Goal: Obtain resource: Download file/media

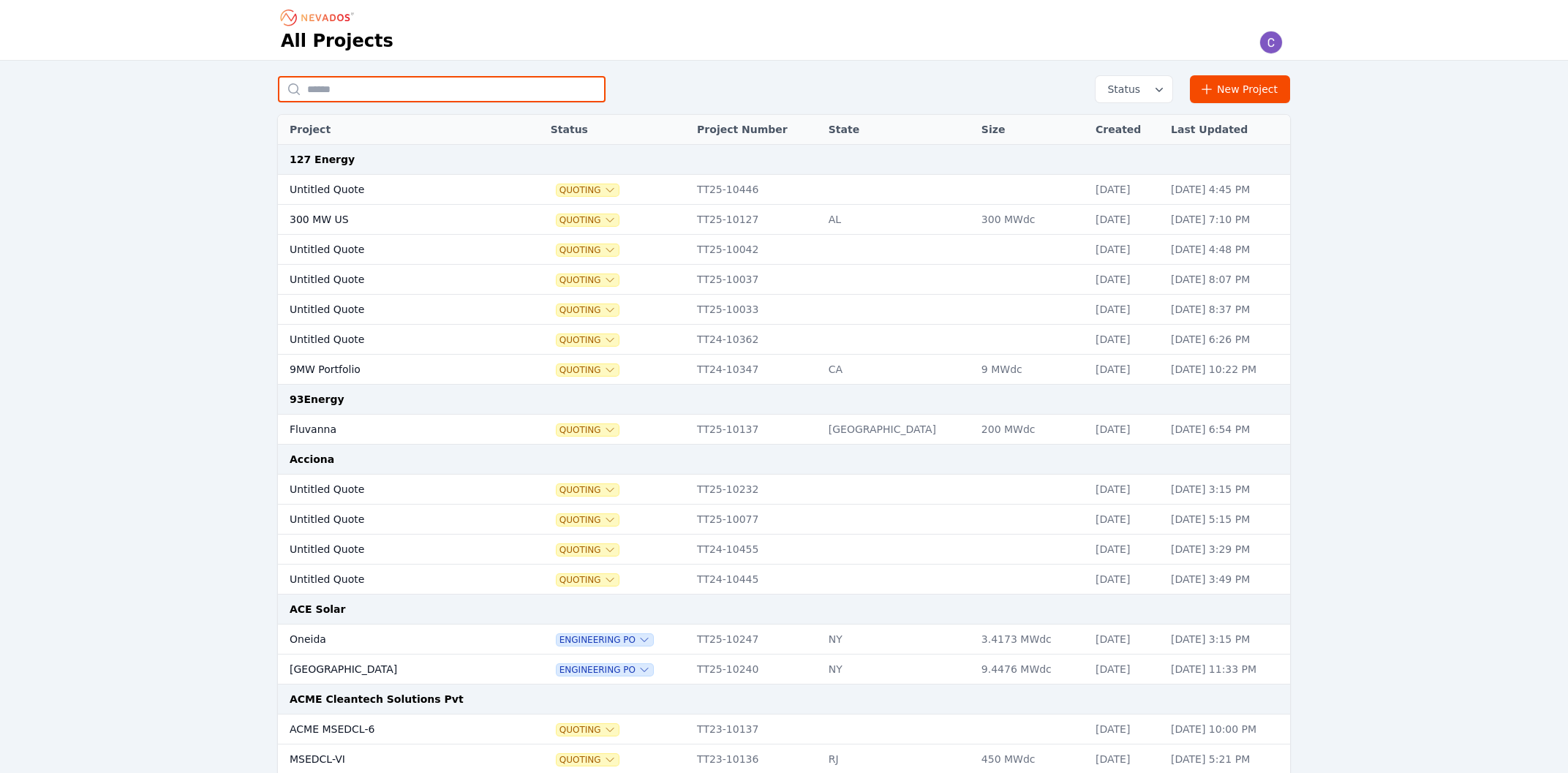
click at [438, 81] on input "text" at bounding box center [442, 89] width 327 height 26
type input "******"
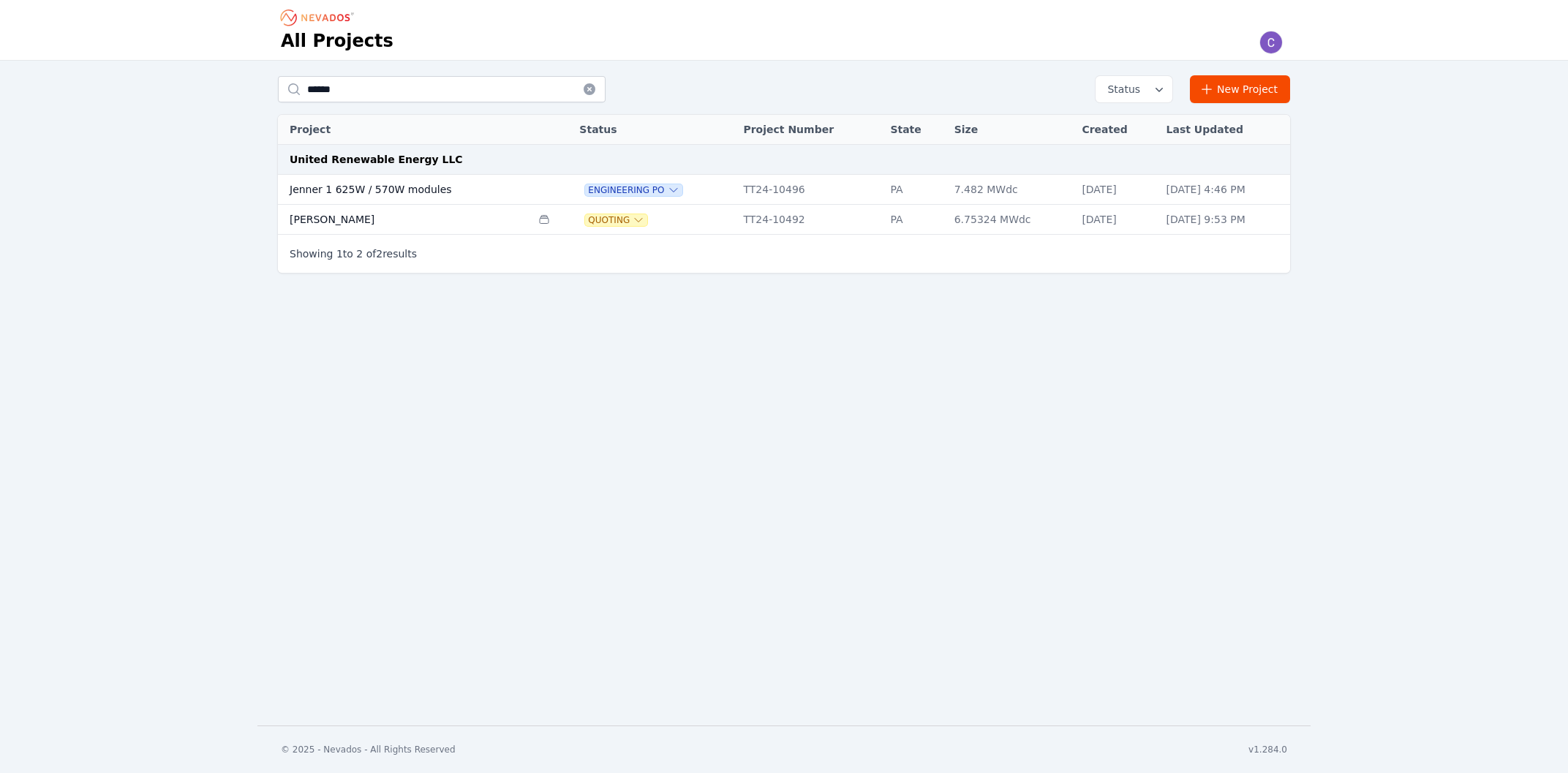
click at [418, 197] on td "Jenner 1 625W / 570W modules" at bounding box center [405, 190] width 253 height 30
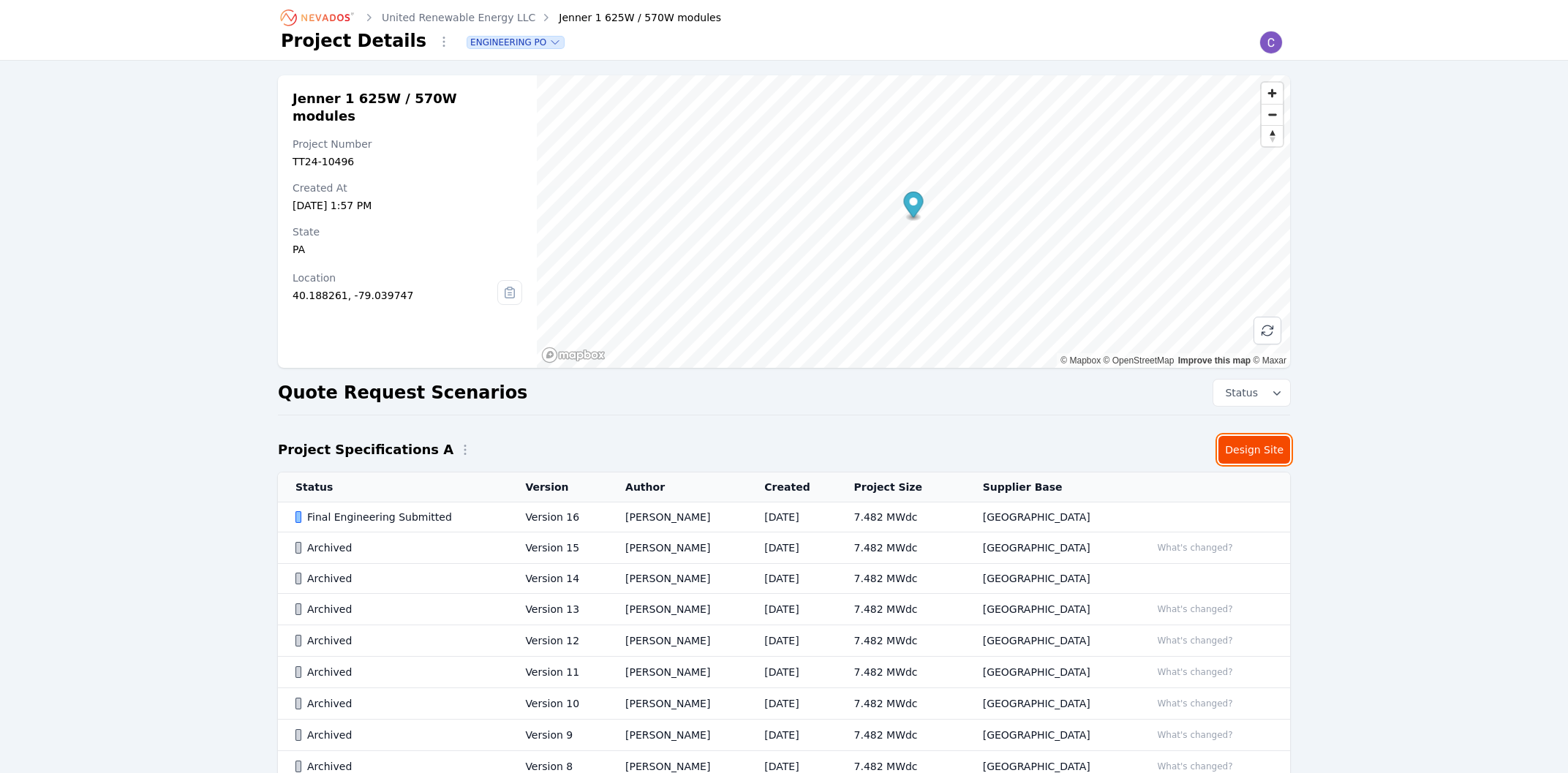
click at [1244, 454] on link "Design Site" at bounding box center [1254, 449] width 71 height 28
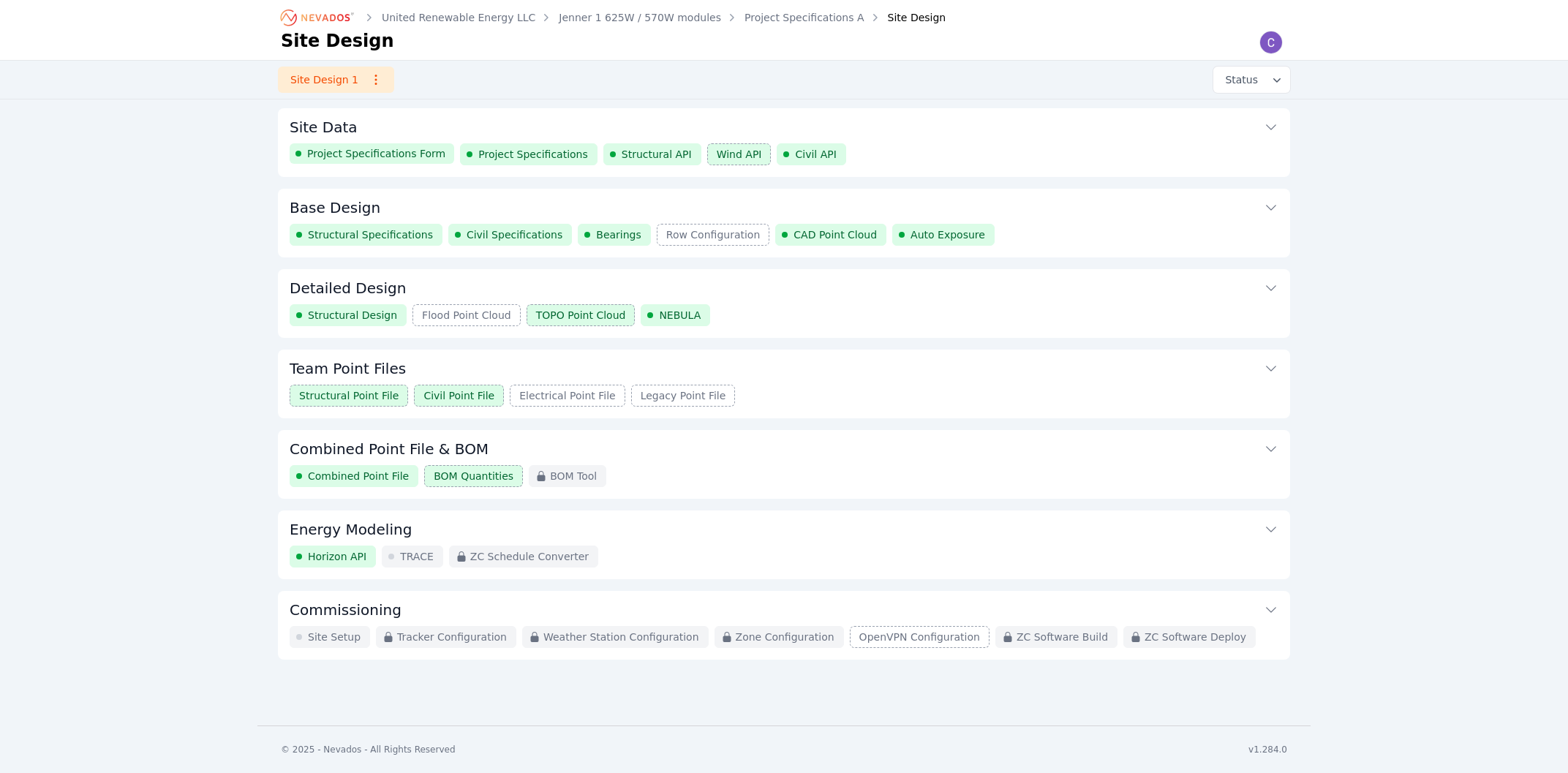
click at [392, 369] on h3 "Team Point Files" at bounding box center [347, 369] width 116 height 21
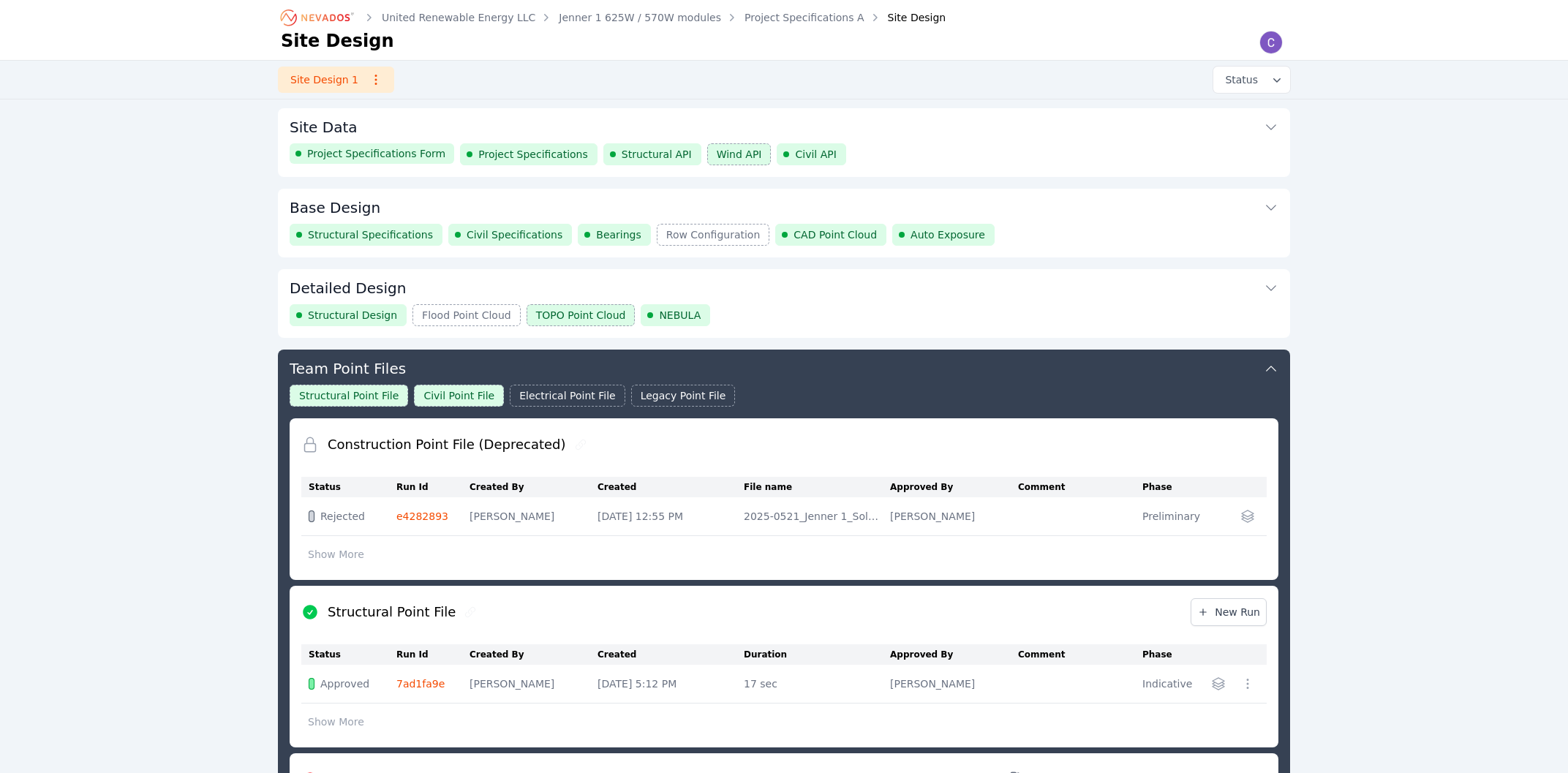
click at [388, 286] on h3 "Detailed Design" at bounding box center [347, 289] width 116 height 21
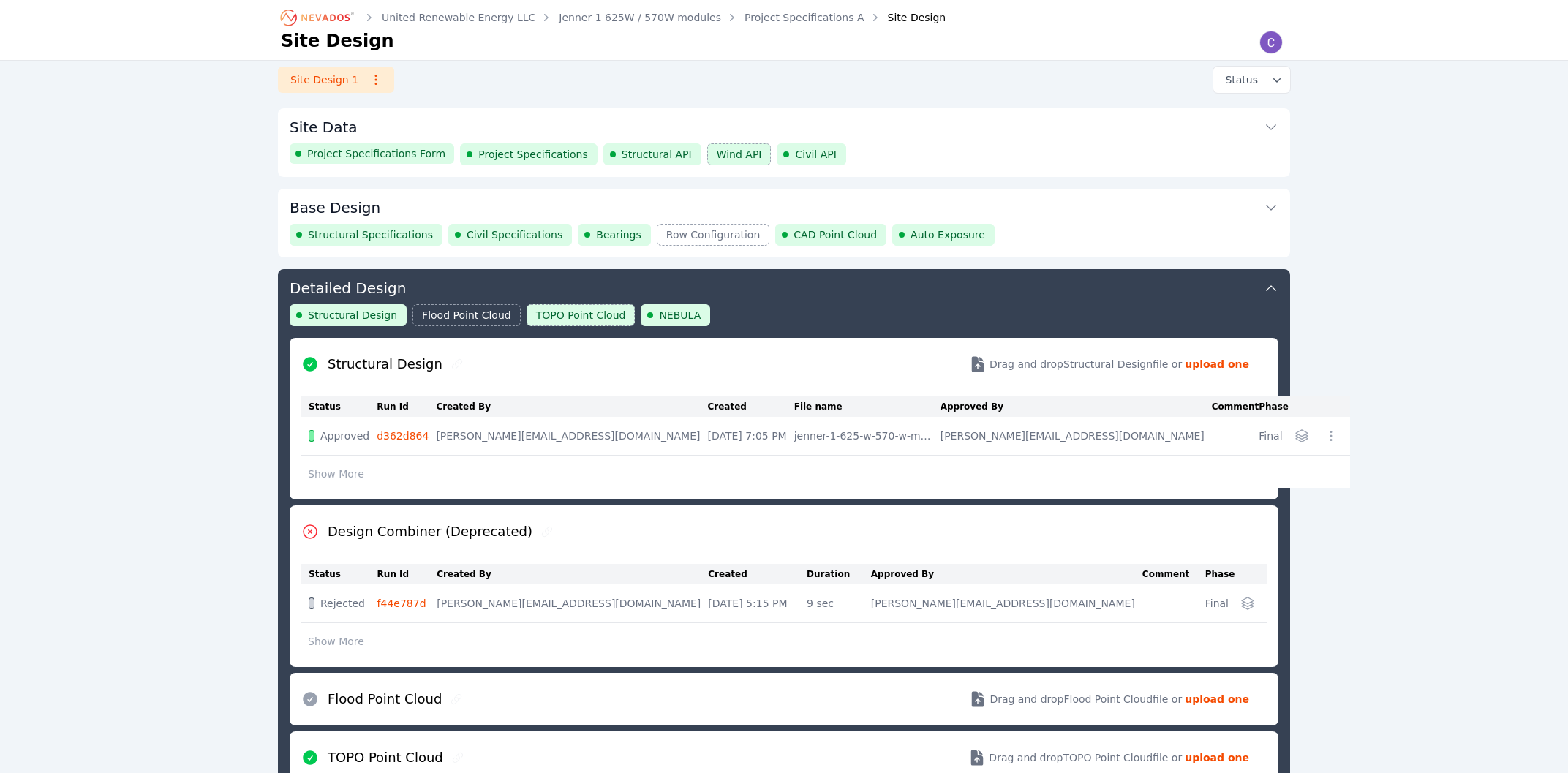
click at [388, 211] on button "Base Design" at bounding box center [783, 206] width 989 height 35
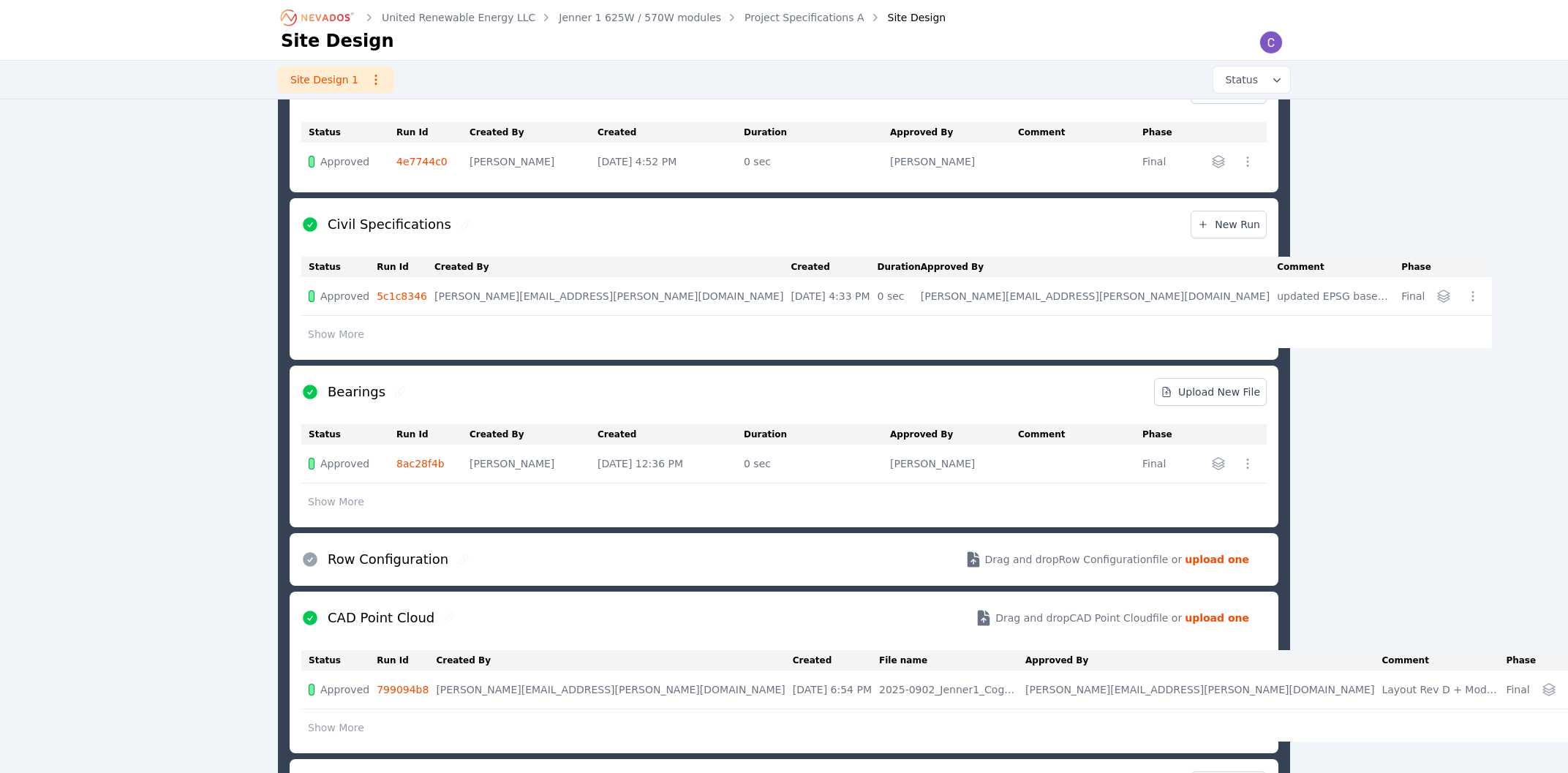
scroll to position [236, 0]
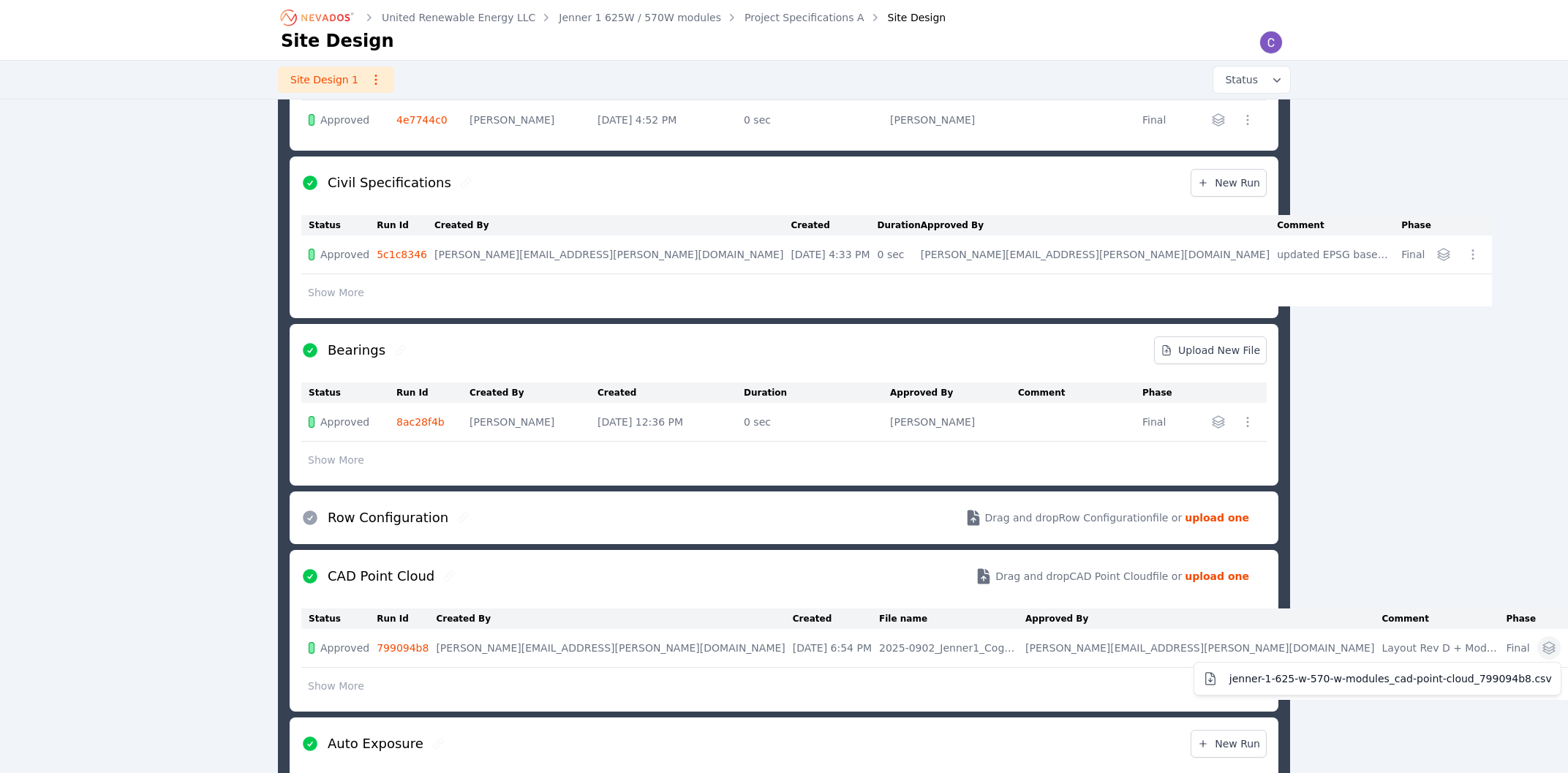
click at [1541, 644] on icon "button" at bounding box center [1549, 648] width 15 height 15
click at [680, 674] on table "Status Run Id Created By Created File name Approved By Comment Phase Approved 7…" at bounding box center [949, 654] width 1296 height 92
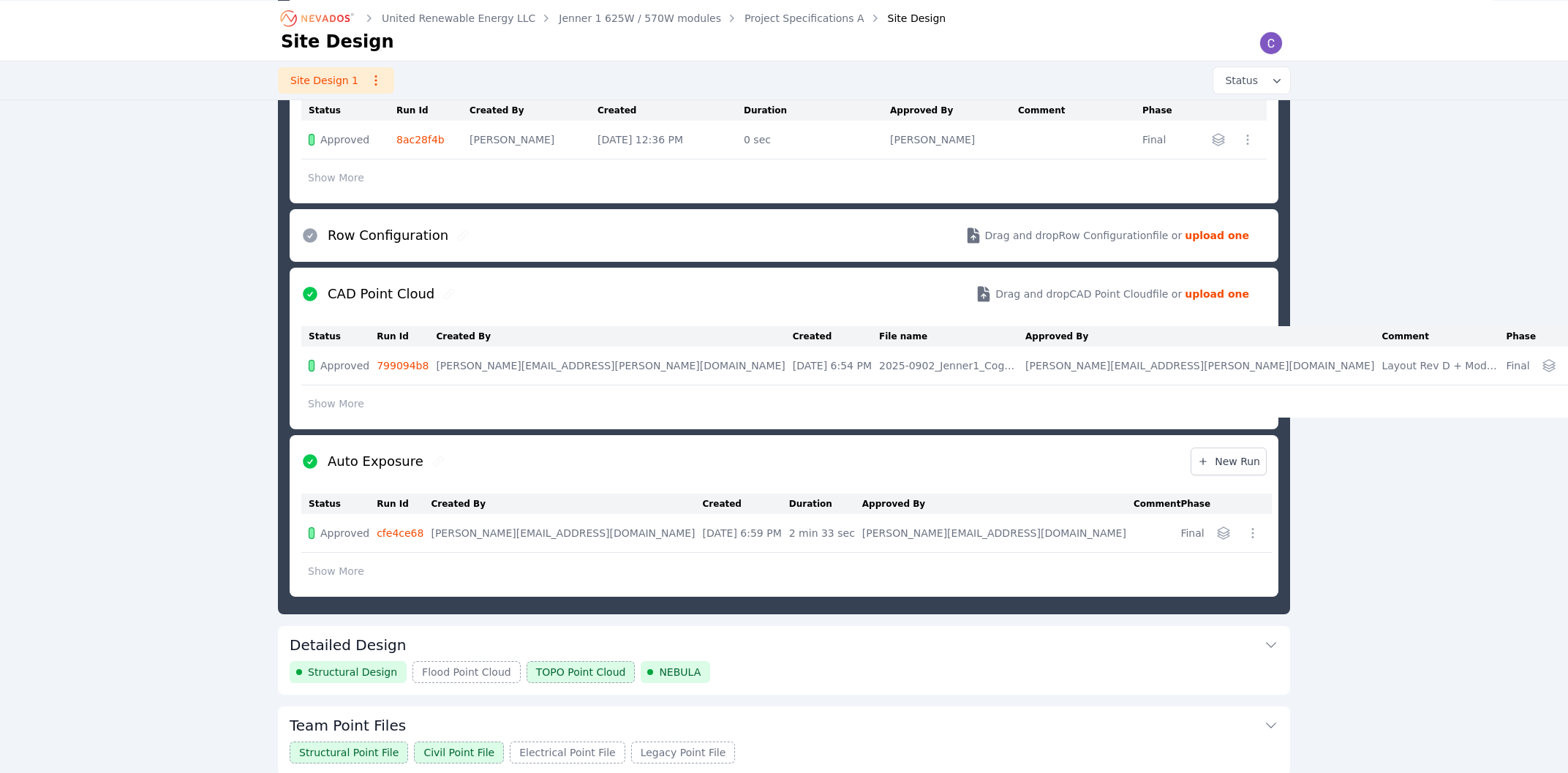
scroll to position [628, 0]
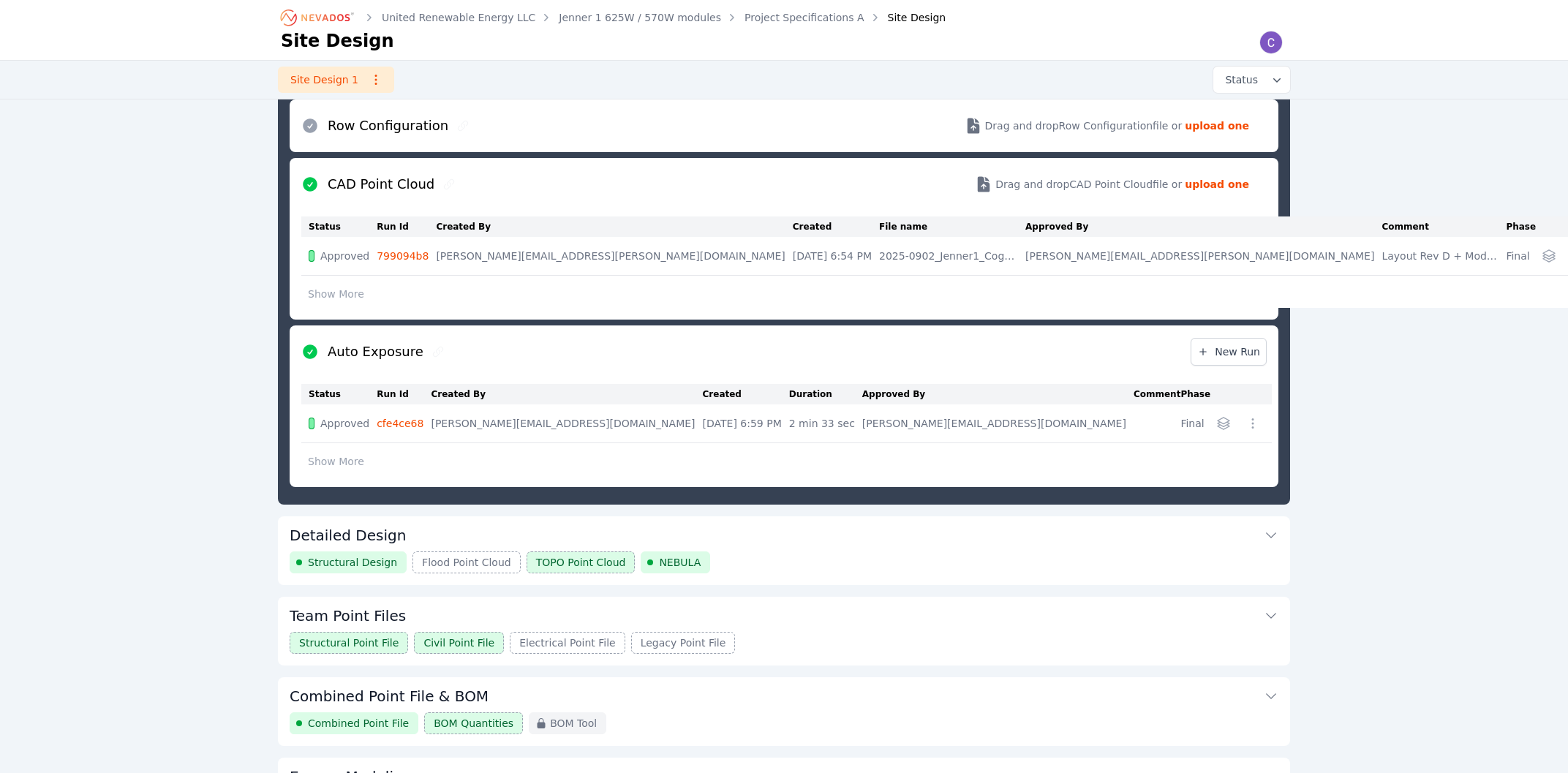
click at [1218, 425] on icon "button" at bounding box center [1224, 423] width 12 height 12
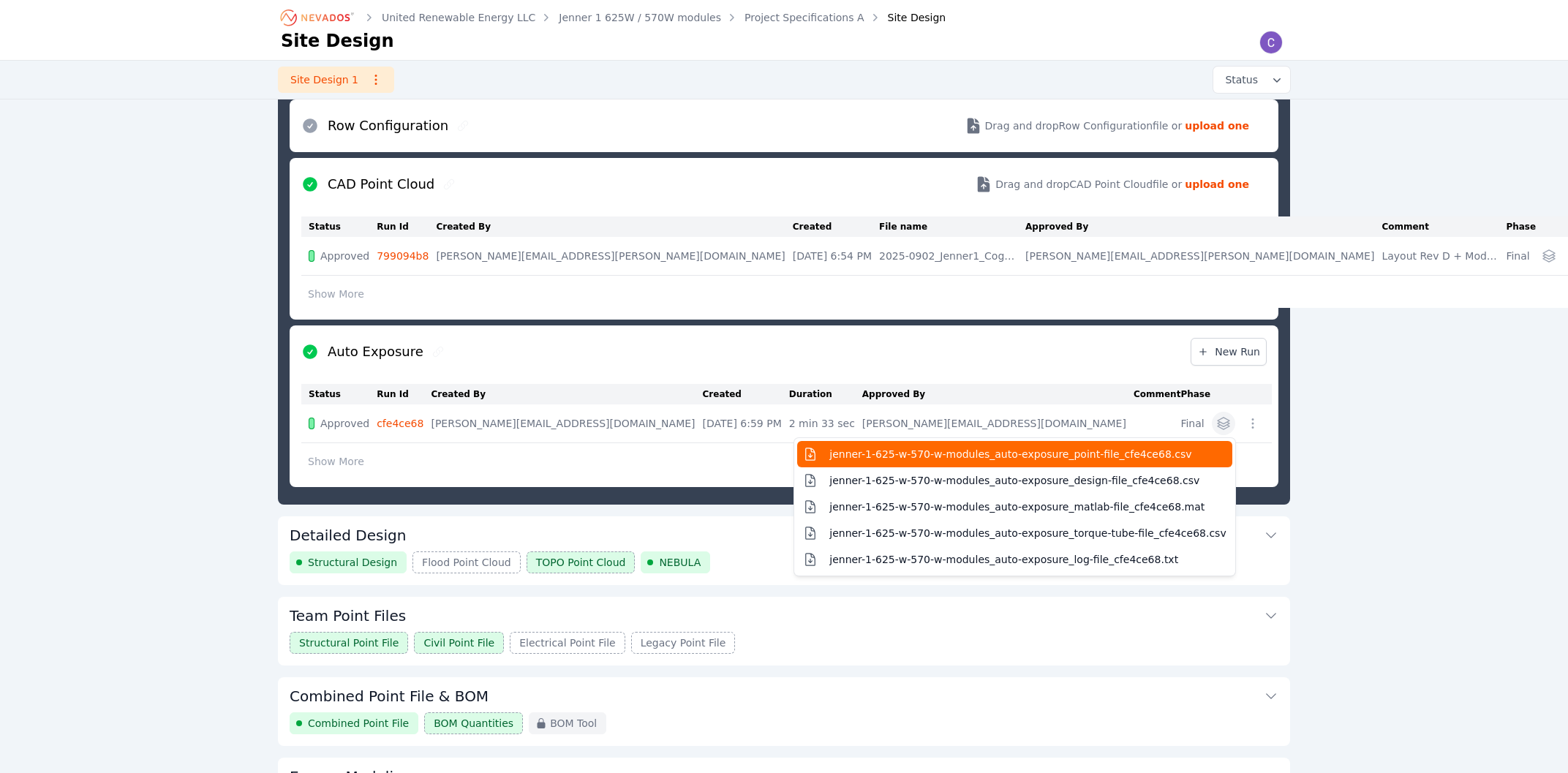
click at [1190, 461] on span "jenner-1-625-w-570-w-modules_auto-exposure_point-file_cfe4ce68.csv" at bounding box center [1010, 455] width 362 height 15
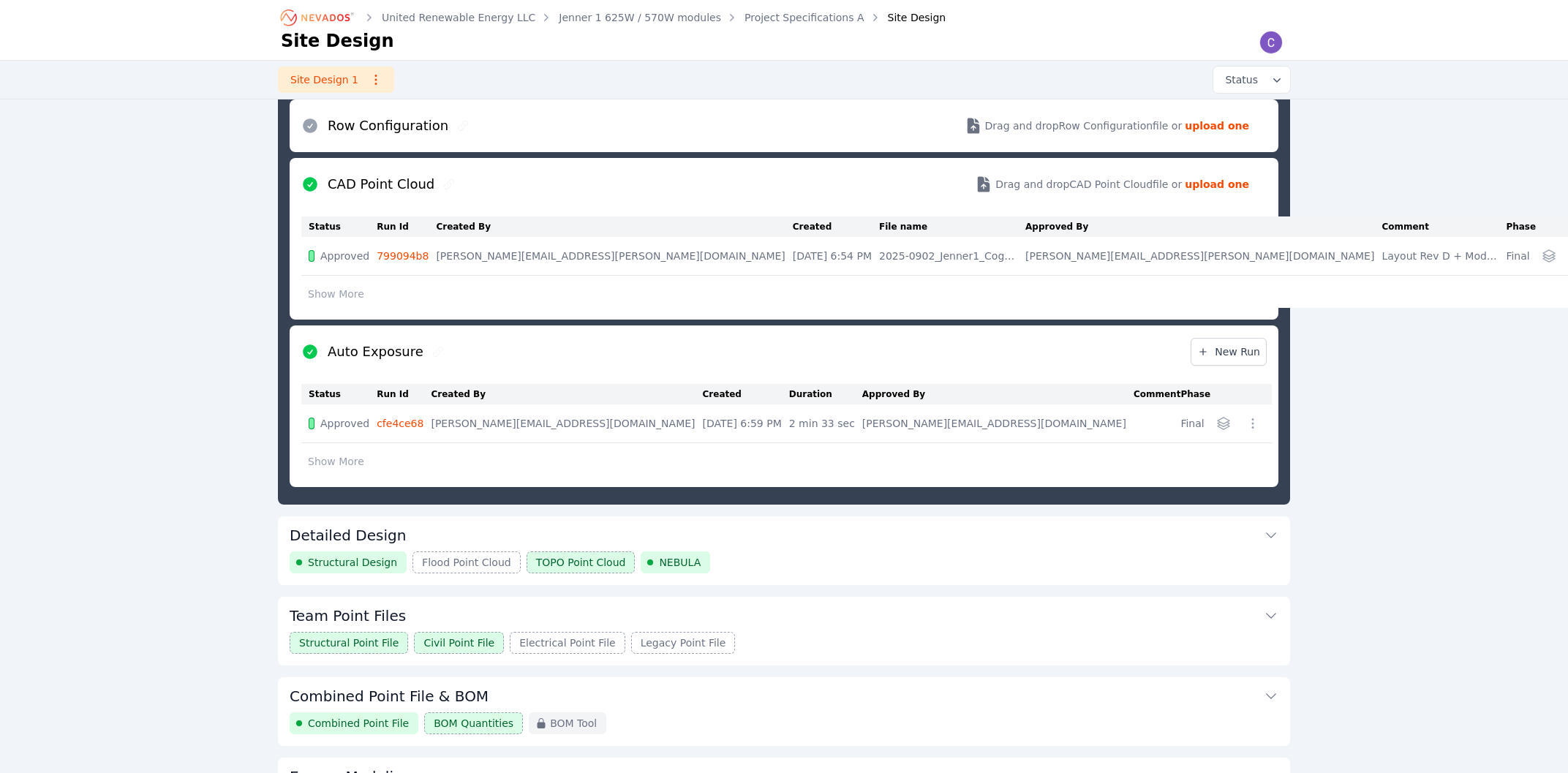
scroll to position [79, 0]
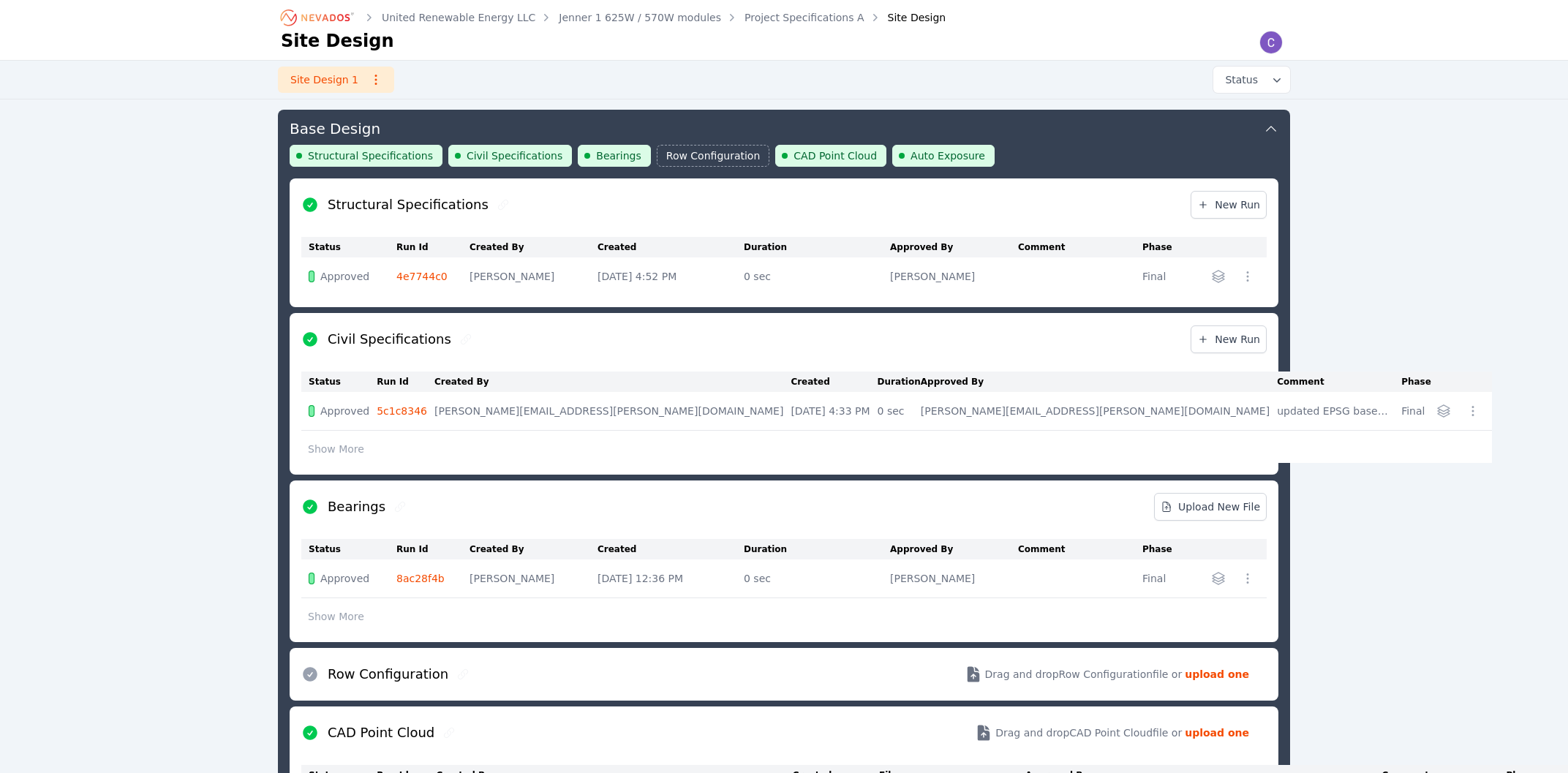
click at [594, 12] on link "Jenner 1 625W / 570W modules" at bounding box center [640, 18] width 162 height 15
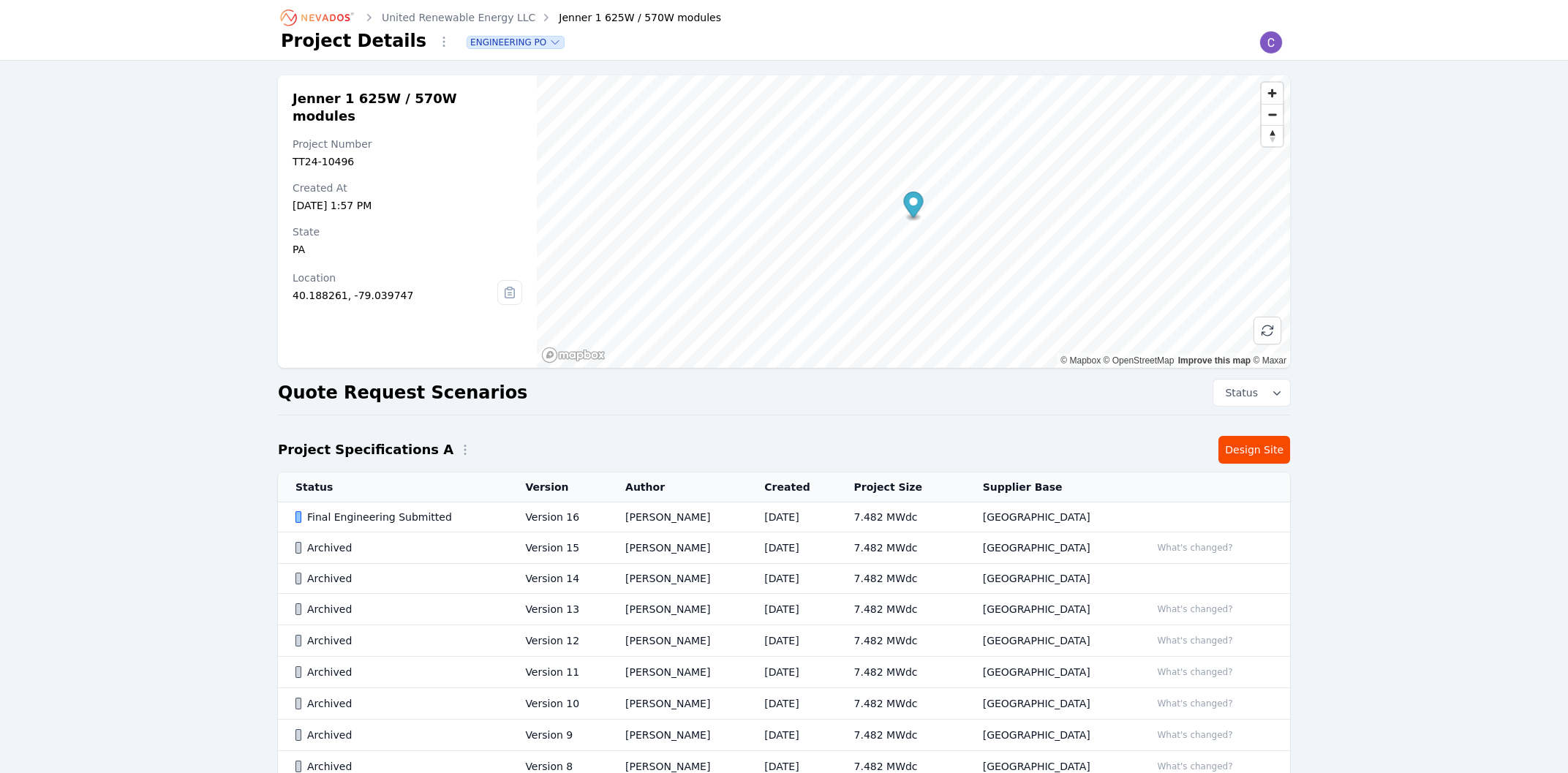
click at [315, 19] on icon "Breadcrumb" at bounding box center [318, 17] width 80 height 23
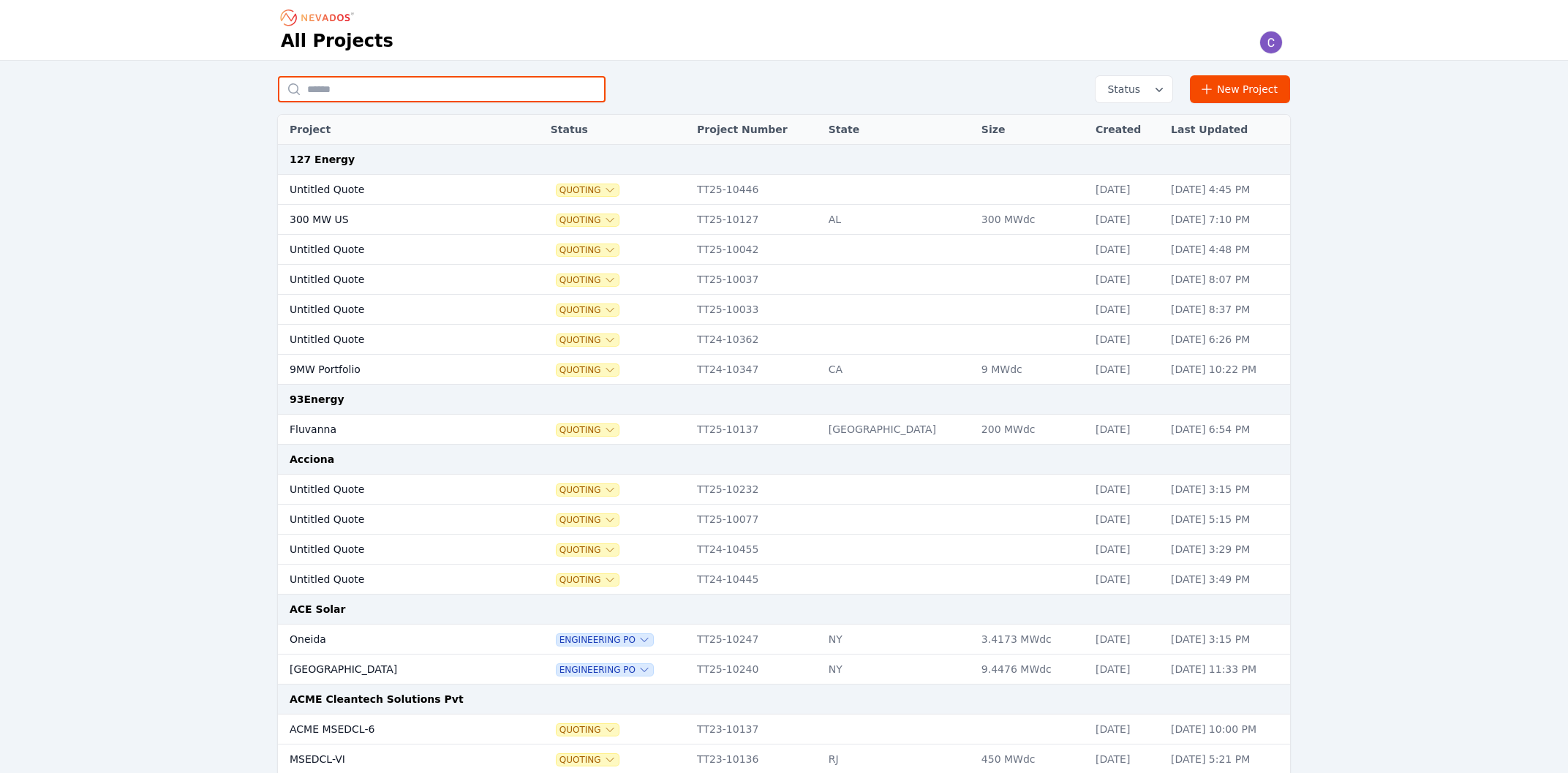
click at [360, 83] on input "text" at bounding box center [442, 89] width 327 height 26
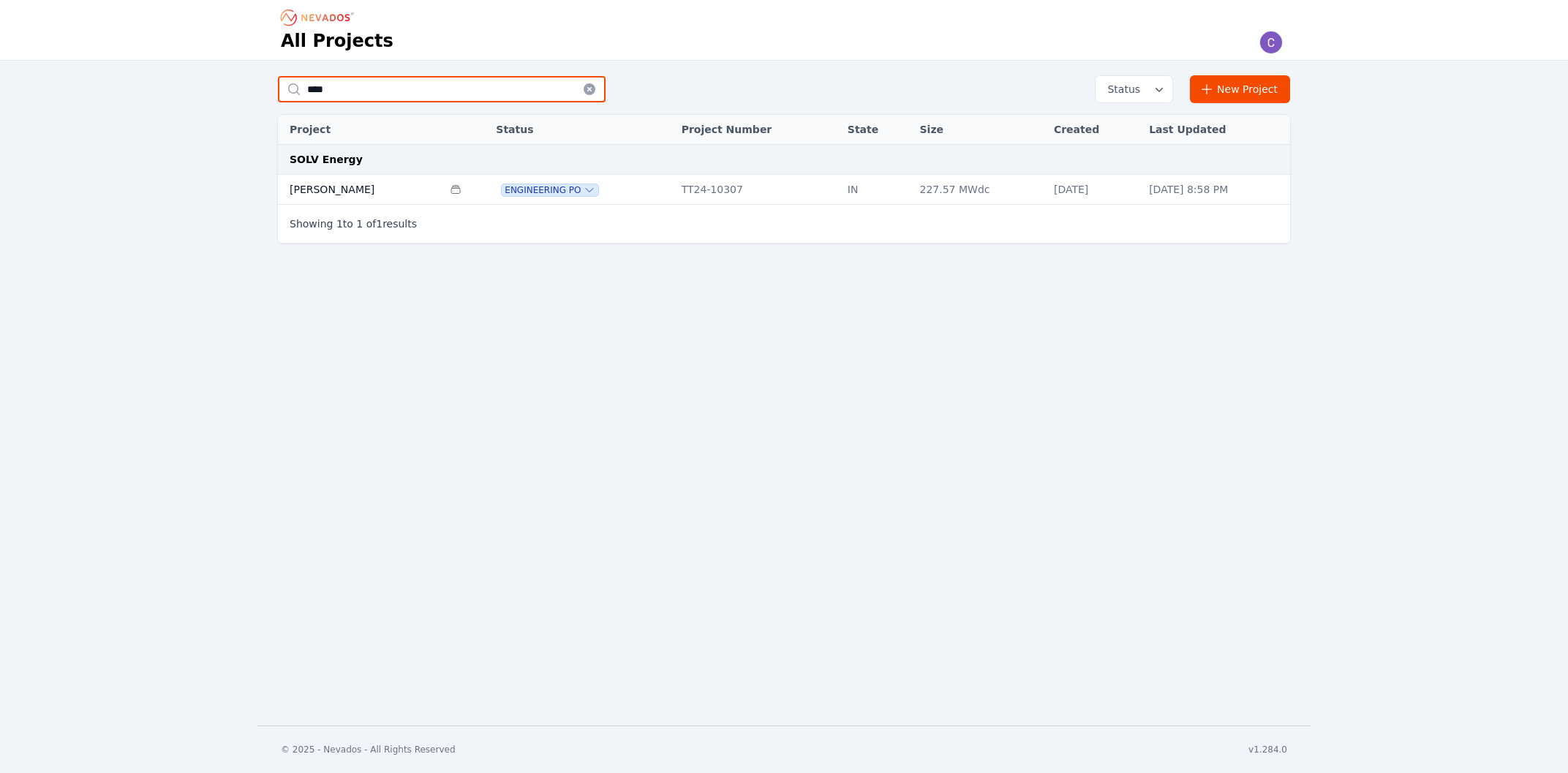
type input "****"
click at [342, 199] on td "[PERSON_NAME]" at bounding box center [360, 190] width 164 height 30
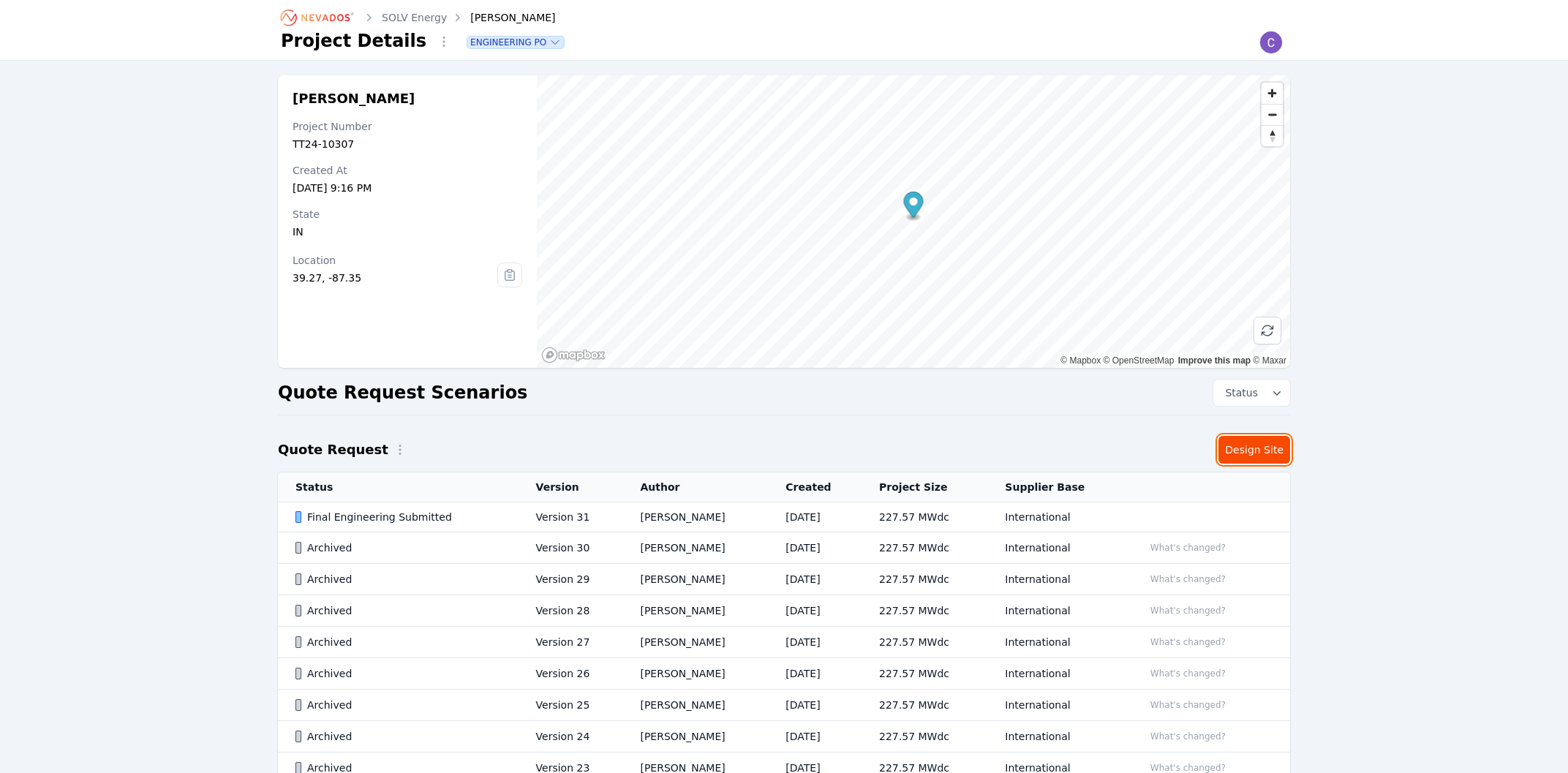
click at [1265, 455] on link "Design Site" at bounding box center [1254, 449] width 71 height 28
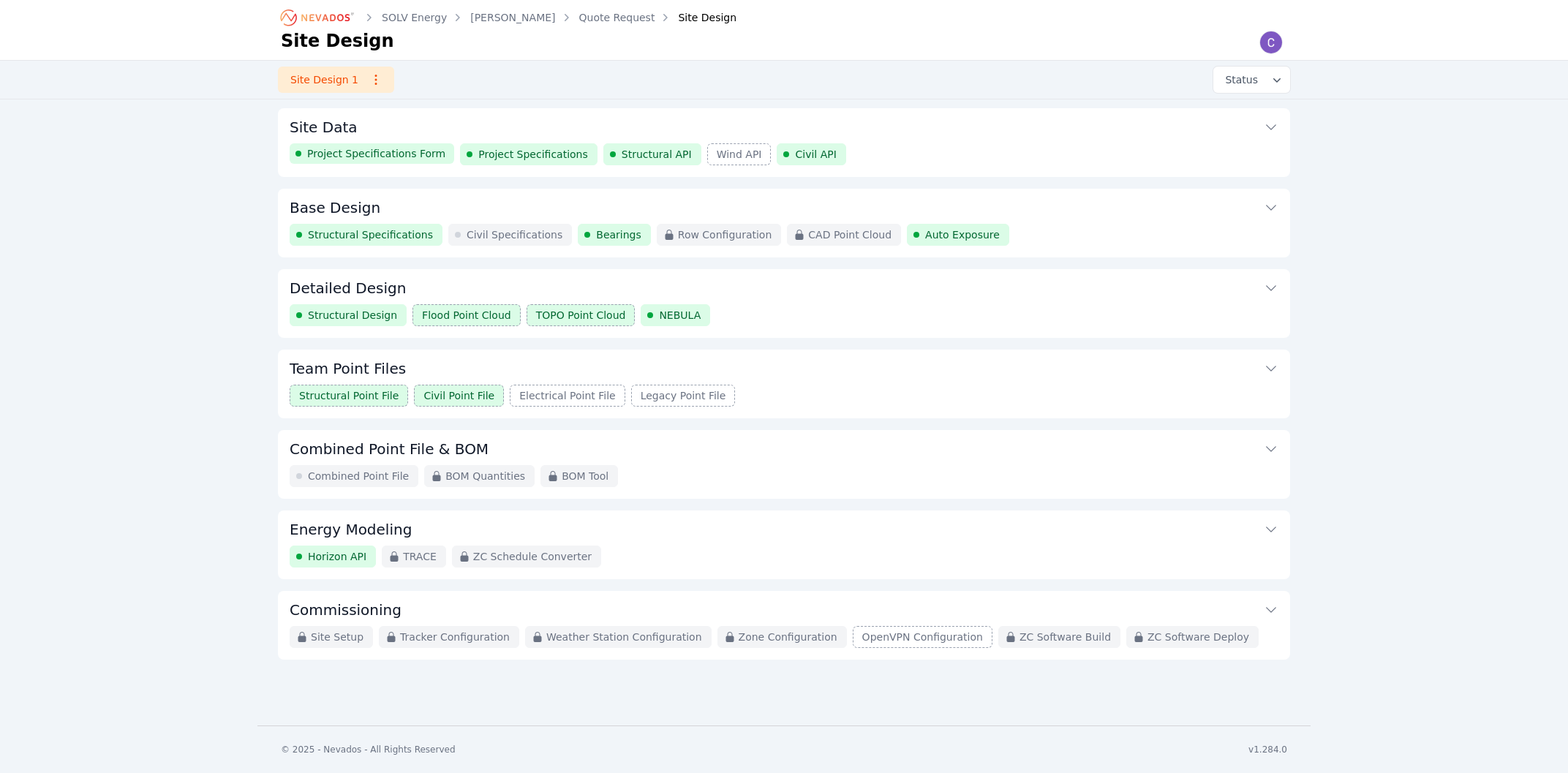
click at [350, 204] on h3 "Base Design" at bounding box center [335, 208] width 91 height 21
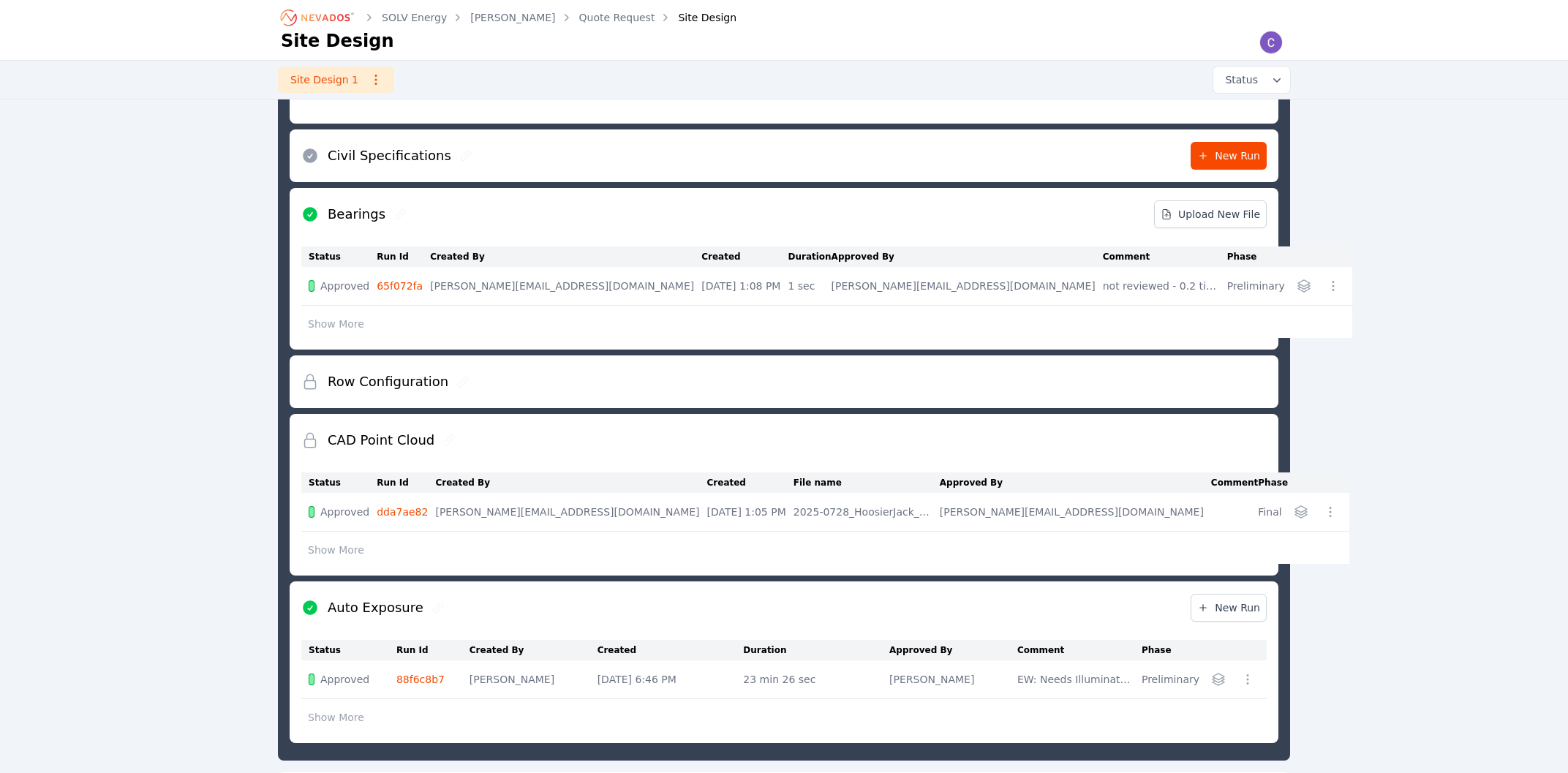
scroll to position [393, 0]
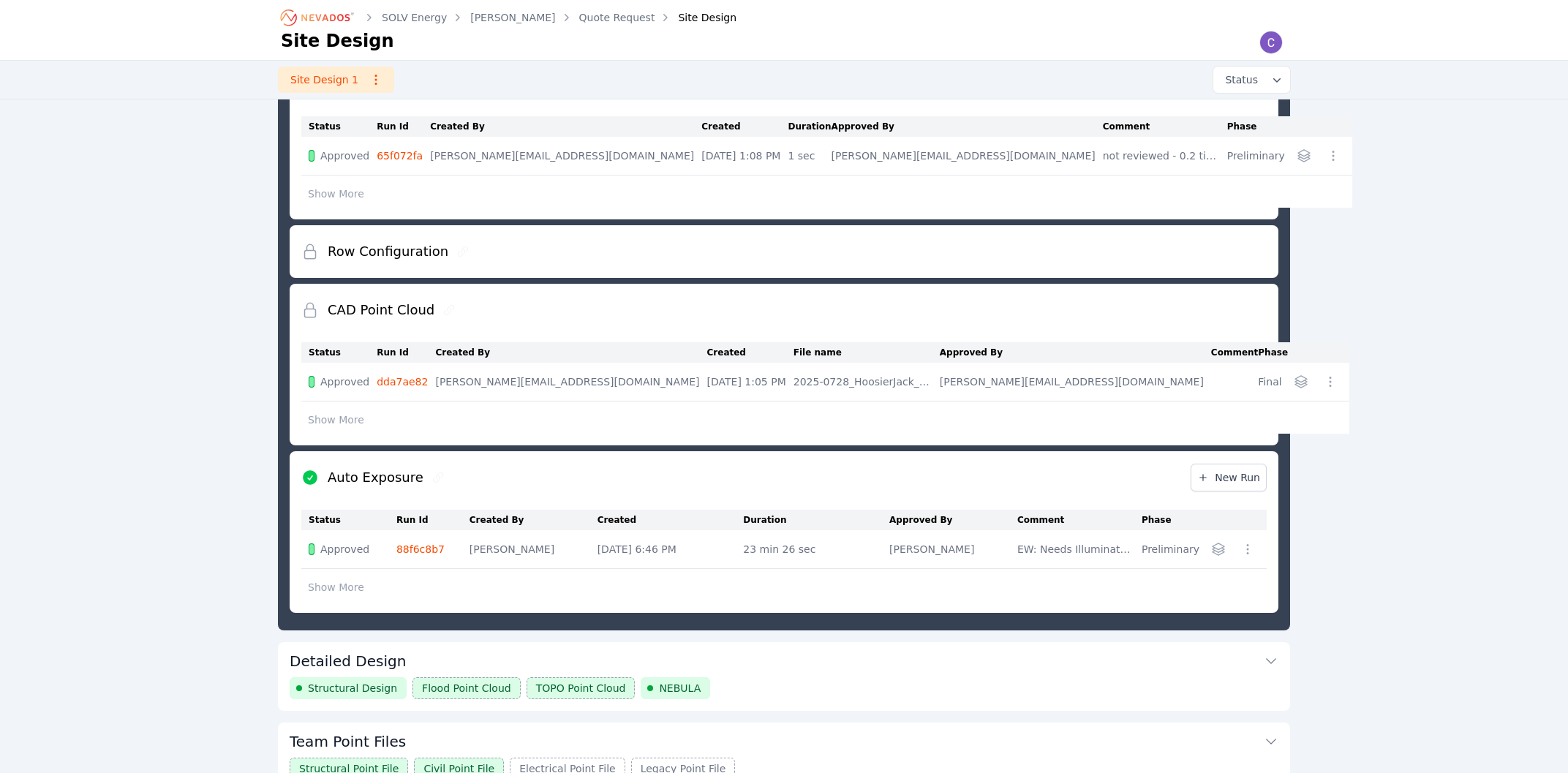
click at [1208, 556] on div at bounding box center [1218, 549] width 23 height 23
click at [1230, 557] on div at bounding box center [1218, 549] width 23 height 23
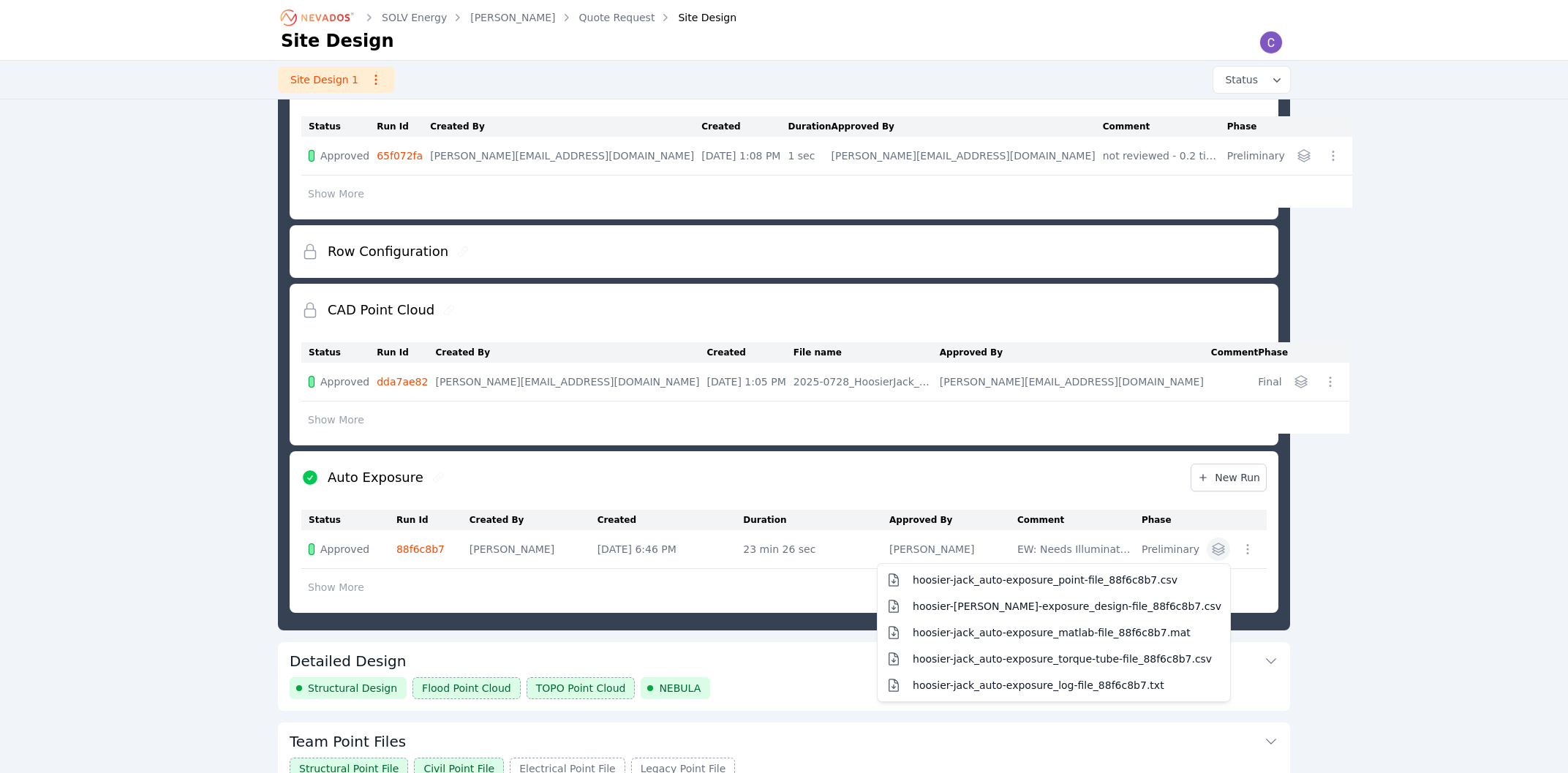
click at [1220, 557] on icon "button" at bounding box center [1218, 550] width 15 height 15
click at [1192, 592] on button "hoosier-jack_auto-exposure_point-file_88f6c8b7.csv" at bounding box center [1054, 580] width 347 height 26
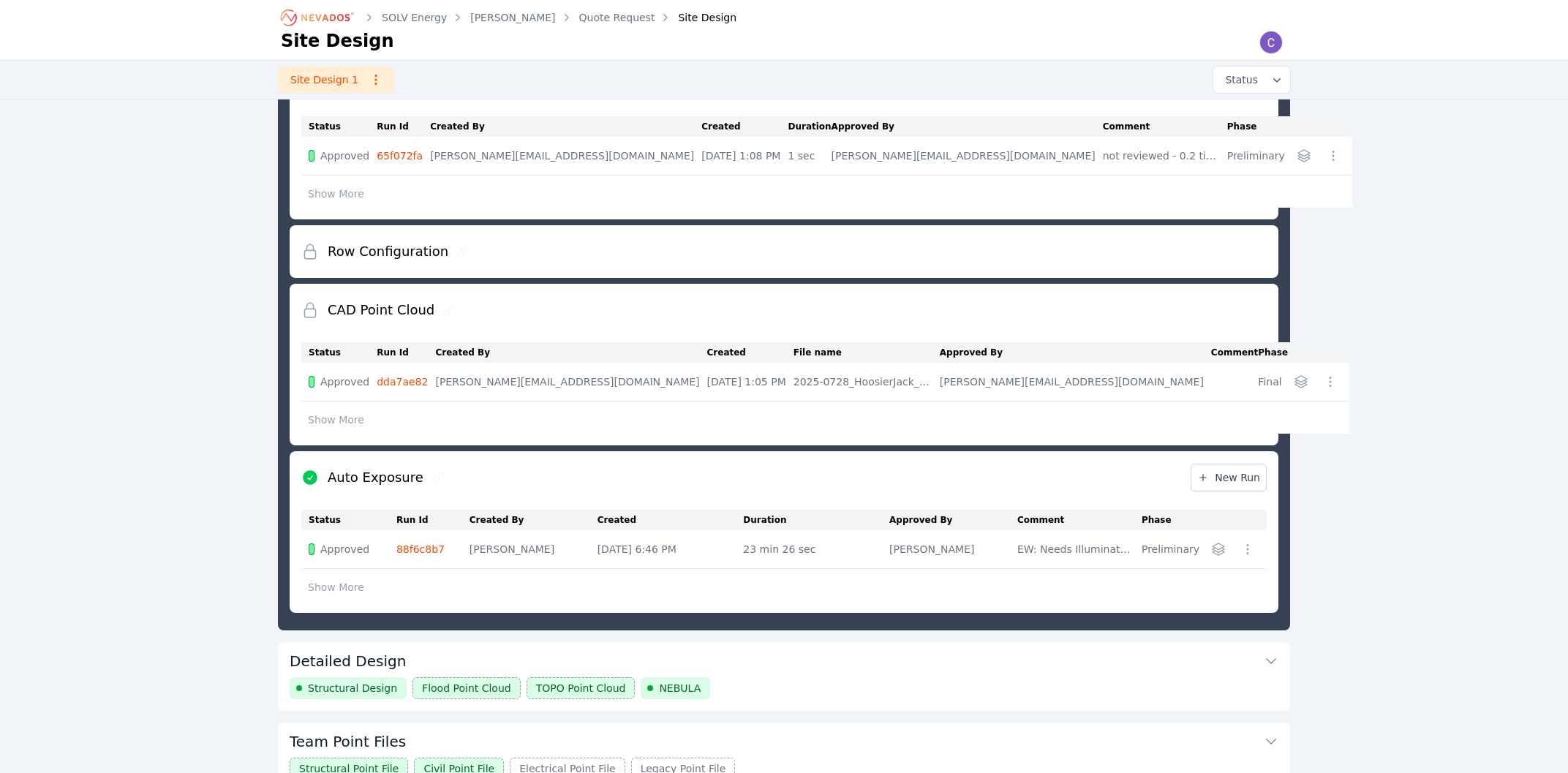
scroll to position [79, 0]
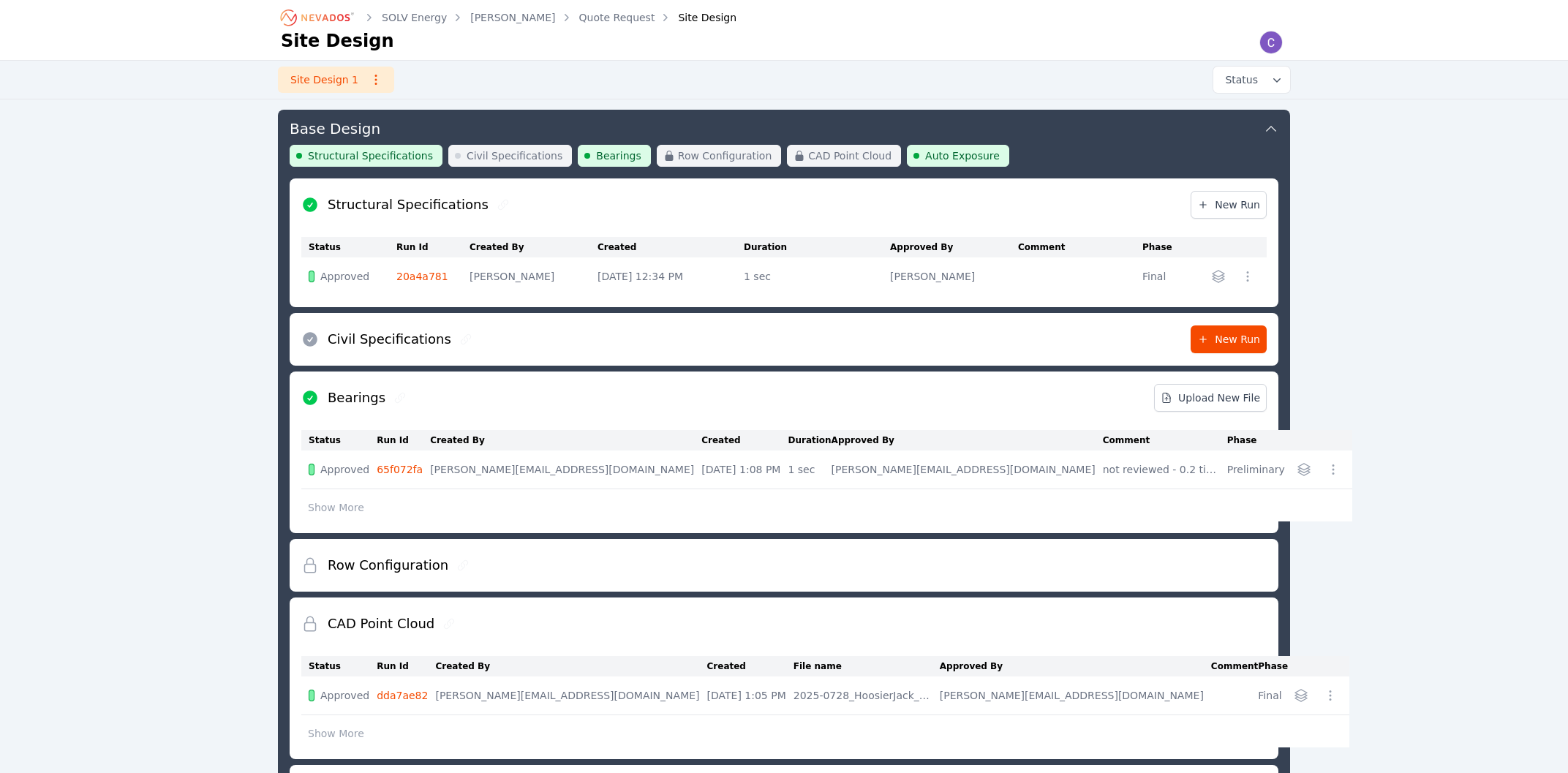
click at [335, 19] on icon "Breadcrumb" at bounding box center [318, 17] width 80 height 23
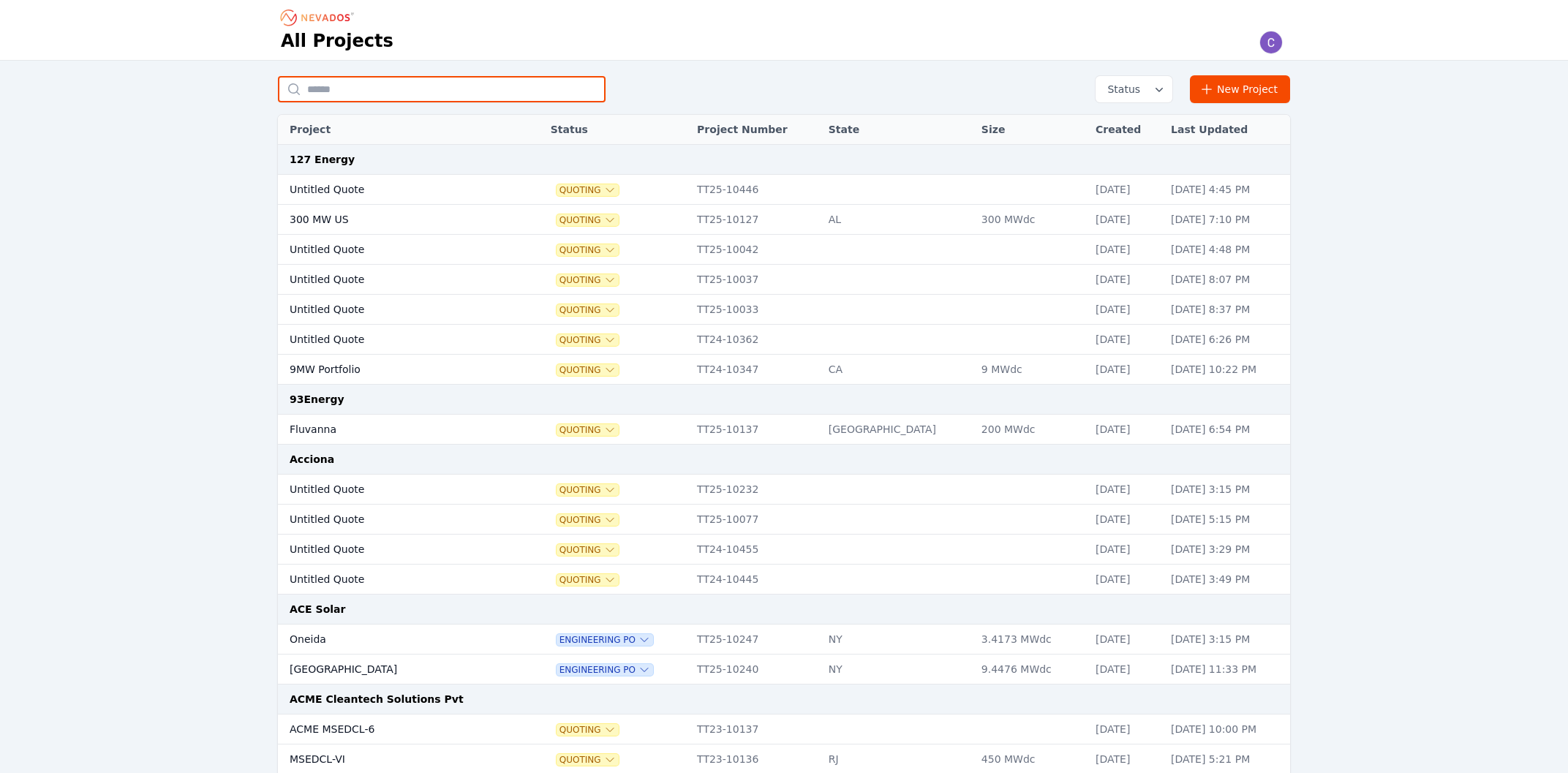
click at [341, 94] on input "text" at bounding box center [442, 89] width 327 height 26
type input "********"
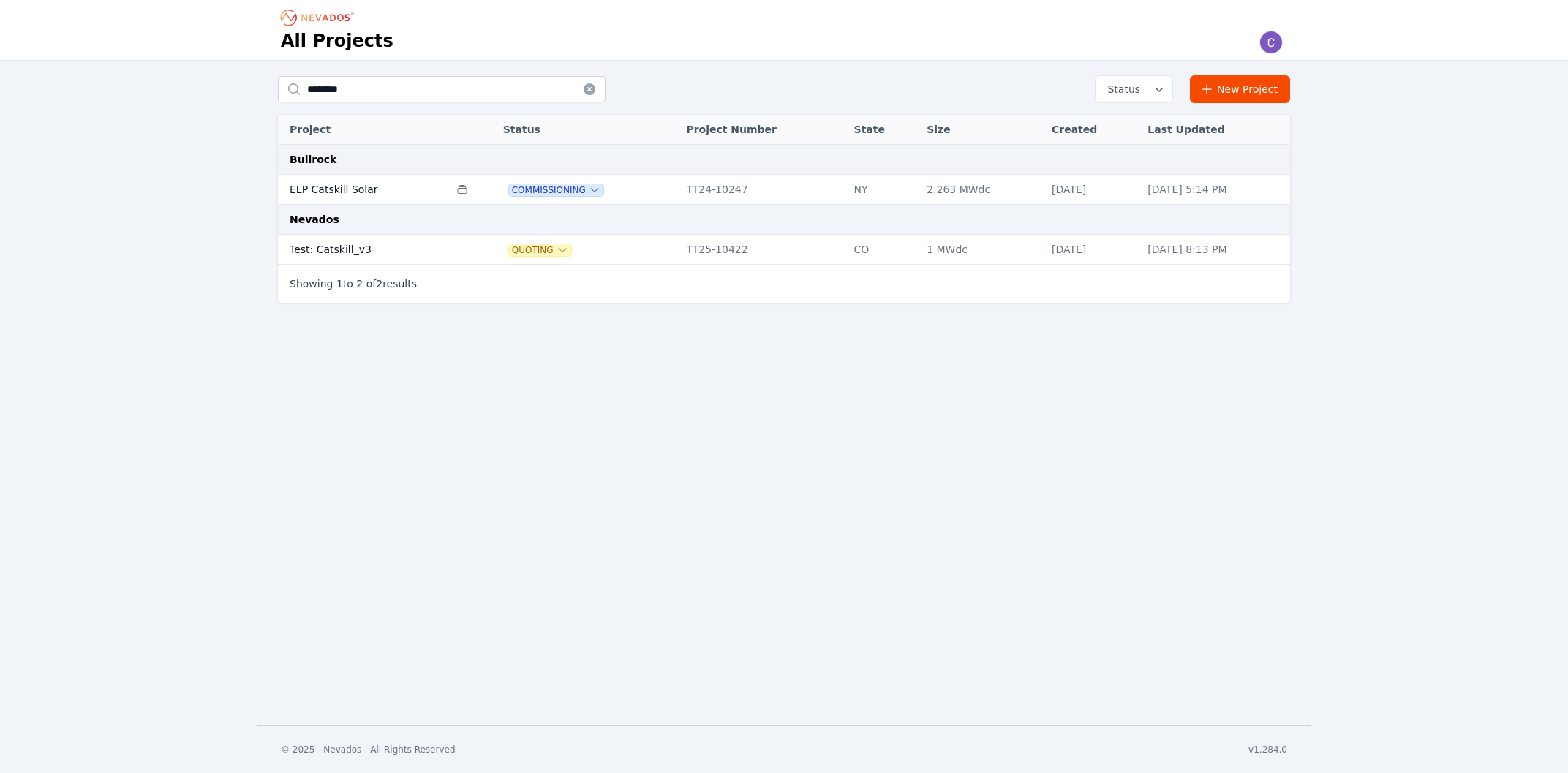
click at [331, 246] on td "Test: Catskill_v3" at bounding box center [364, 250] width 171 height 30
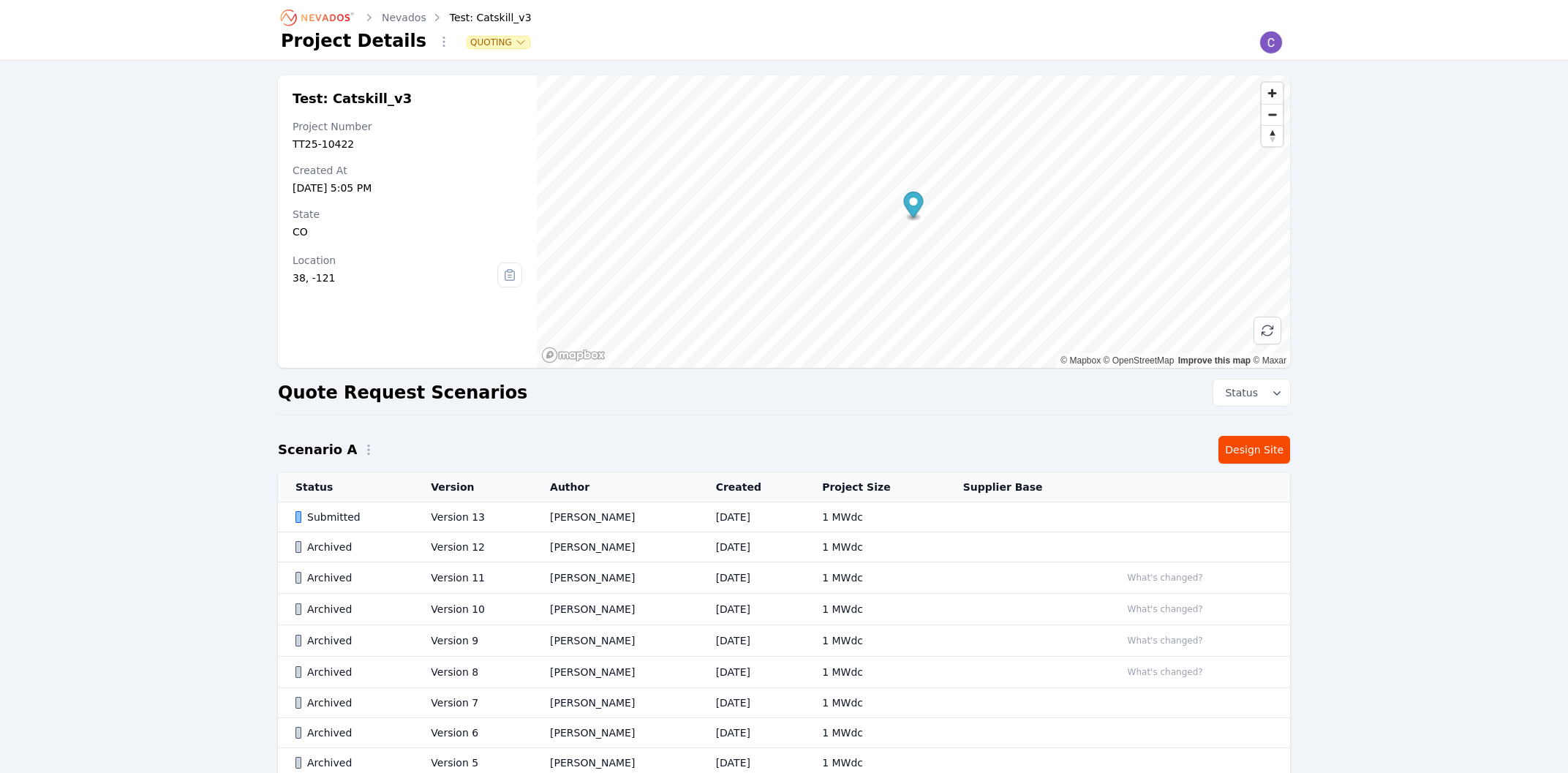
scroll to position [216, 0]
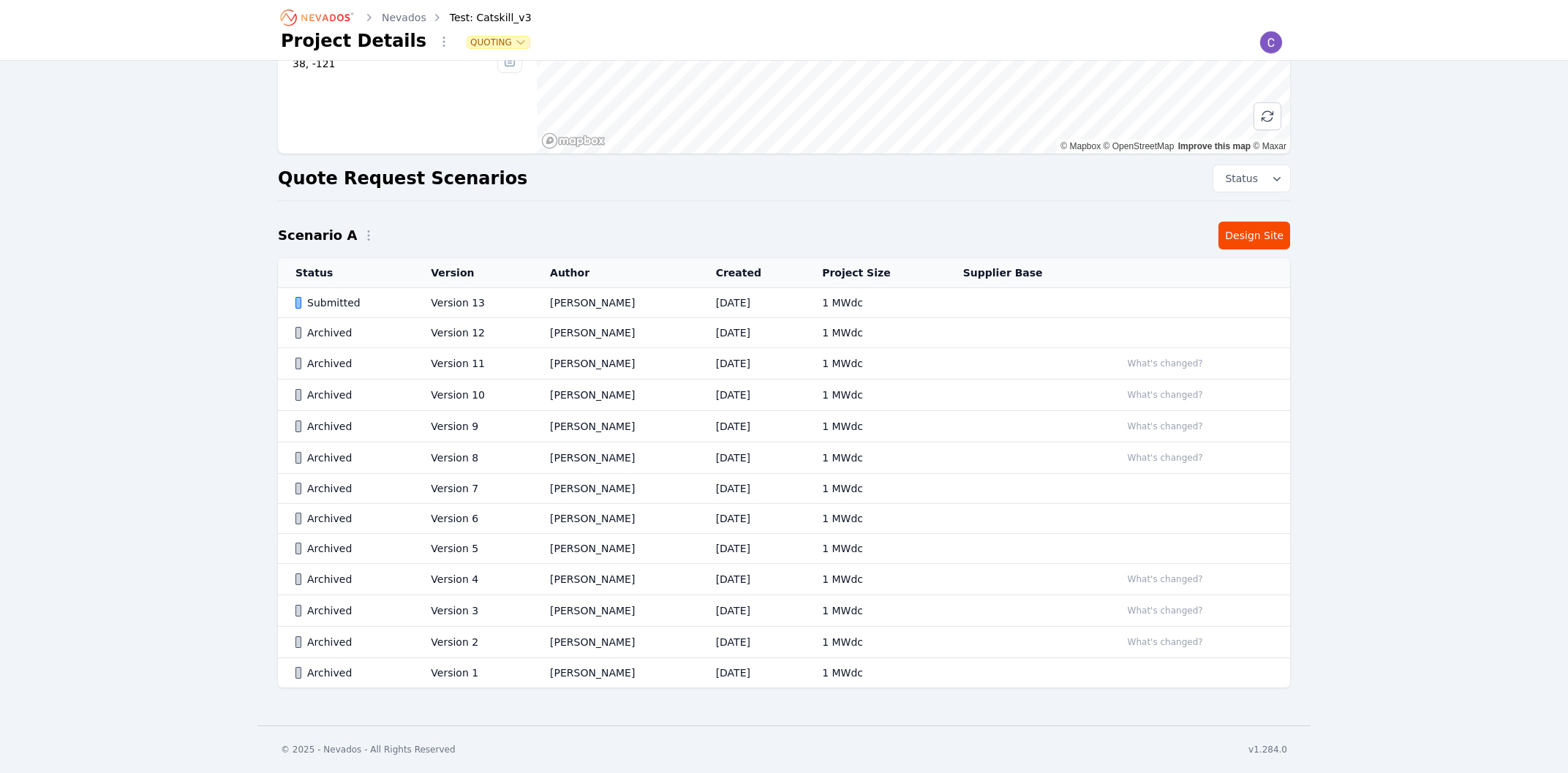
click at [383, 302] on div "Submitted" at bounding box center [350, 303] width 110 height 15
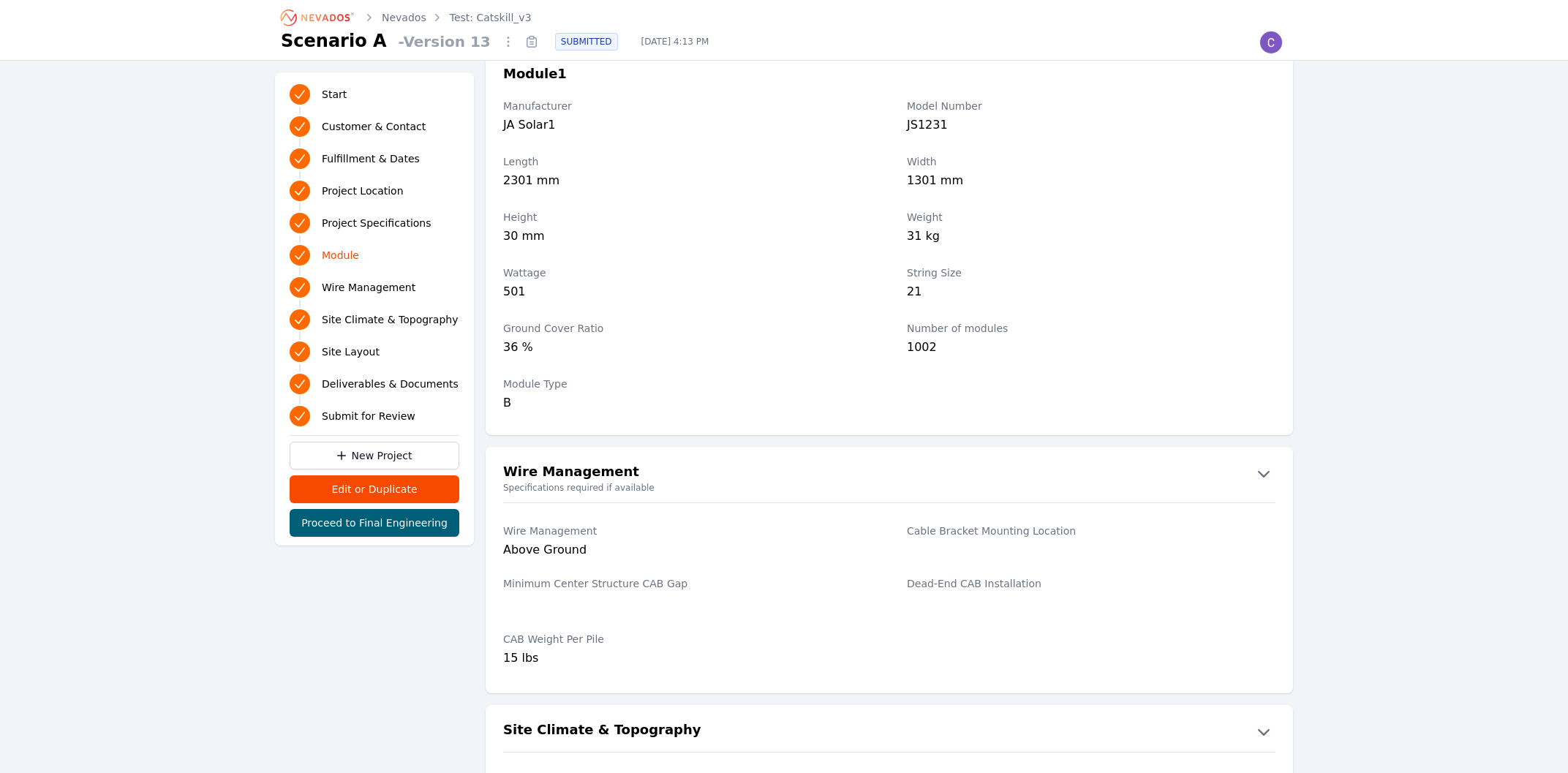
scroll to position [1411, 0]
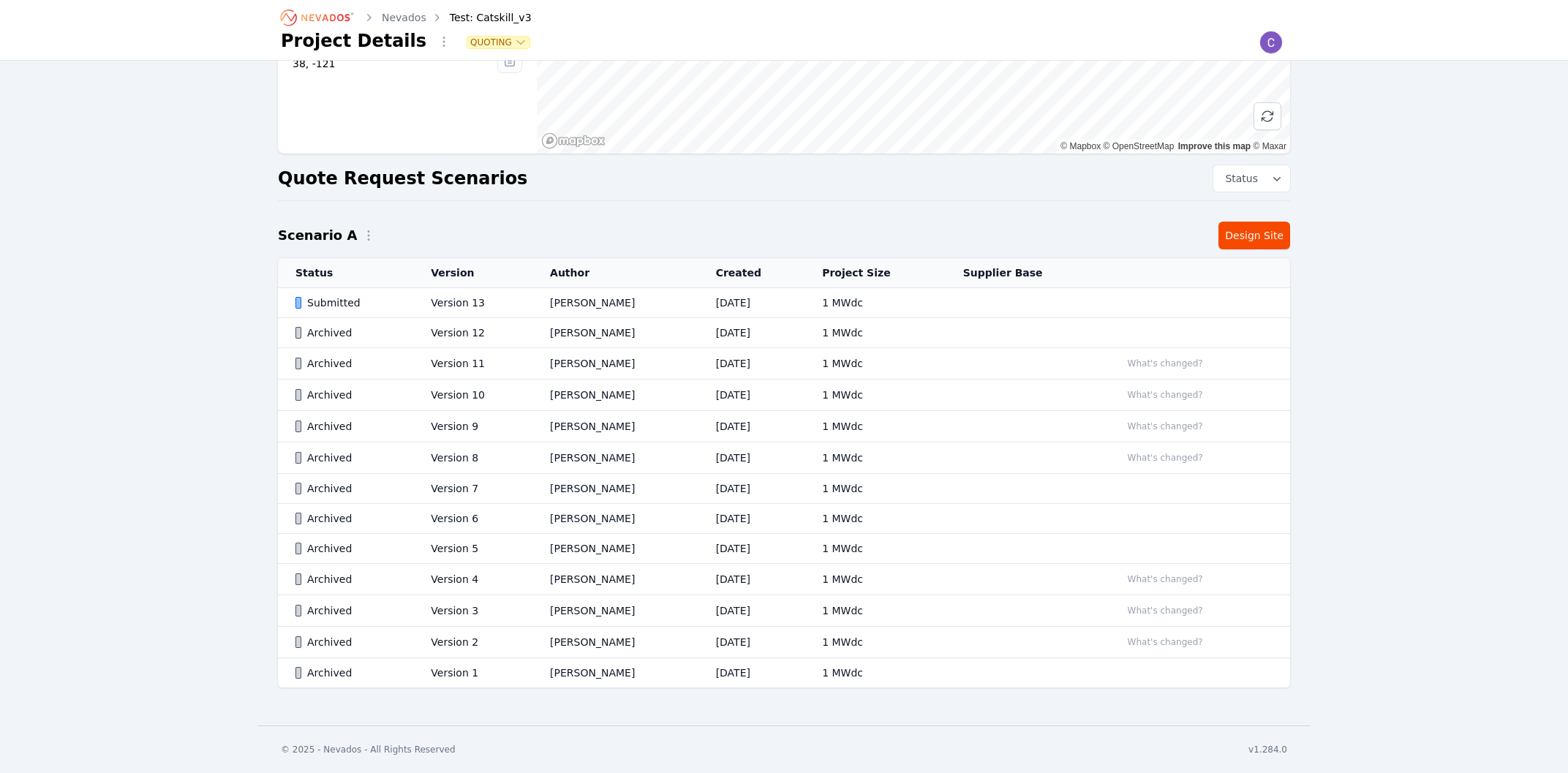
scroll to position [216, 0]
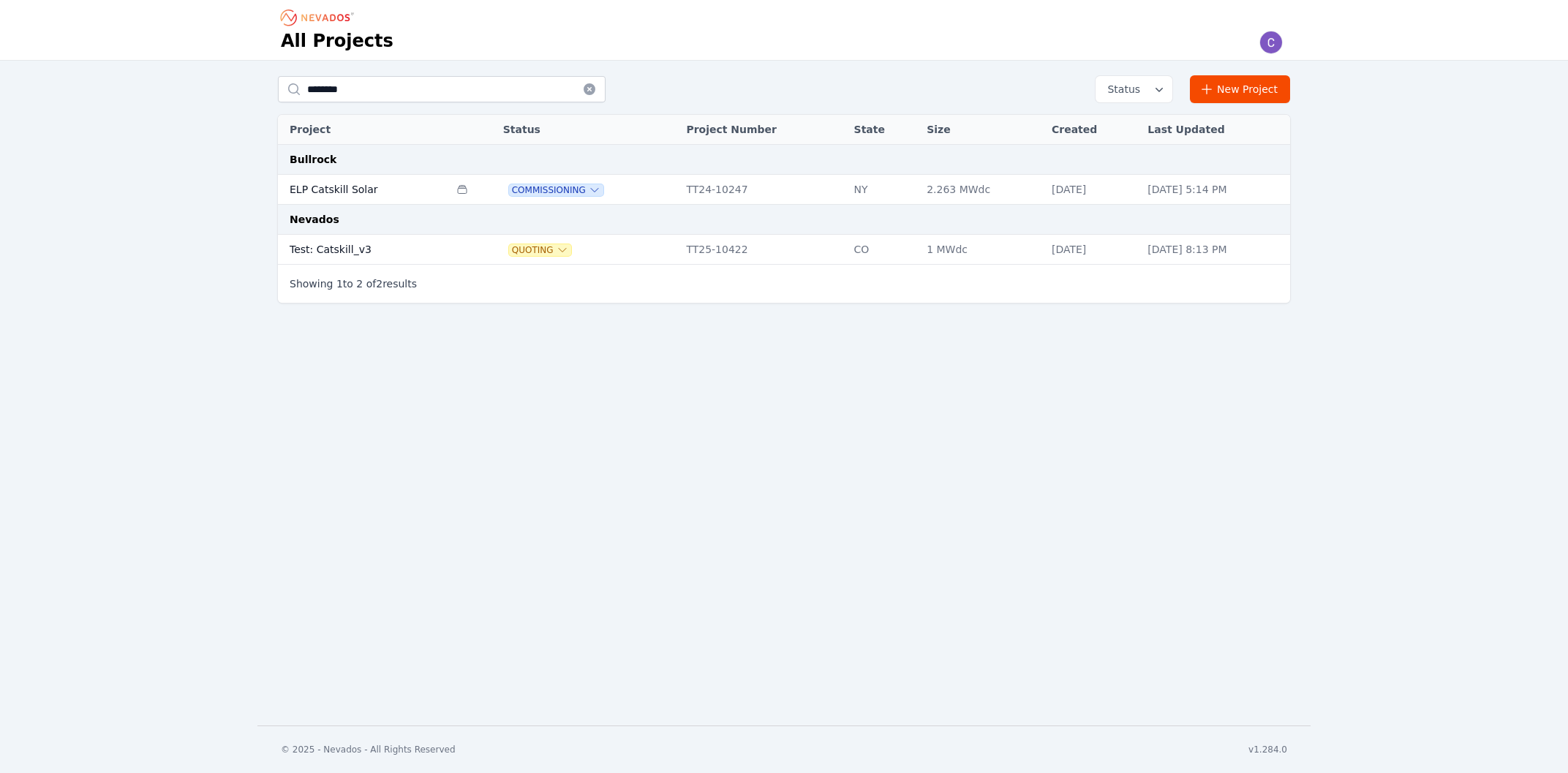
click at [360, 190] on td "ELP Catskill Solar" at bounding box center [364, 190] width 171 height 30
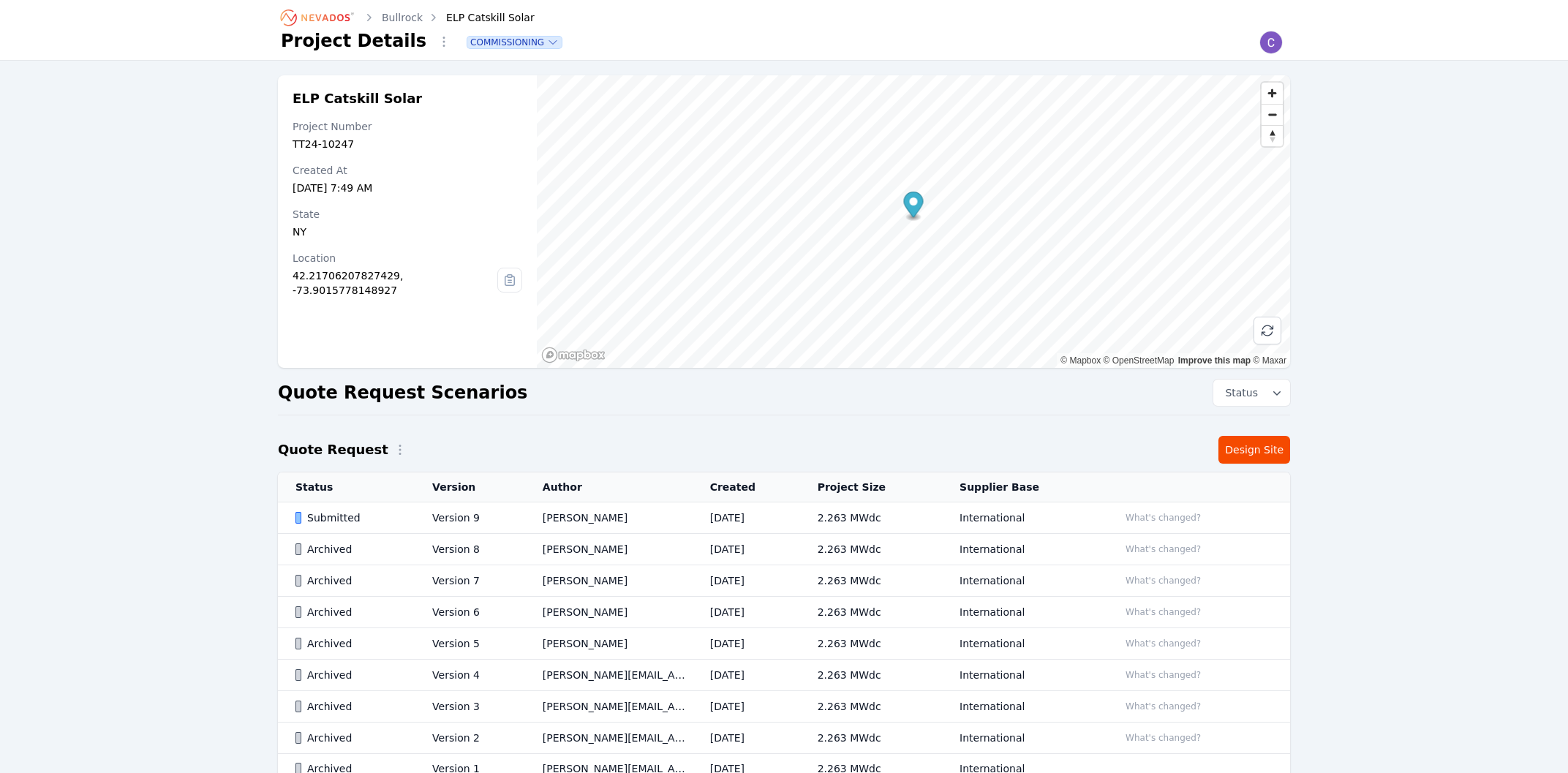
click at [334, 518] on div "Submitted" at bounding box center [351, 518] width 112 height 15
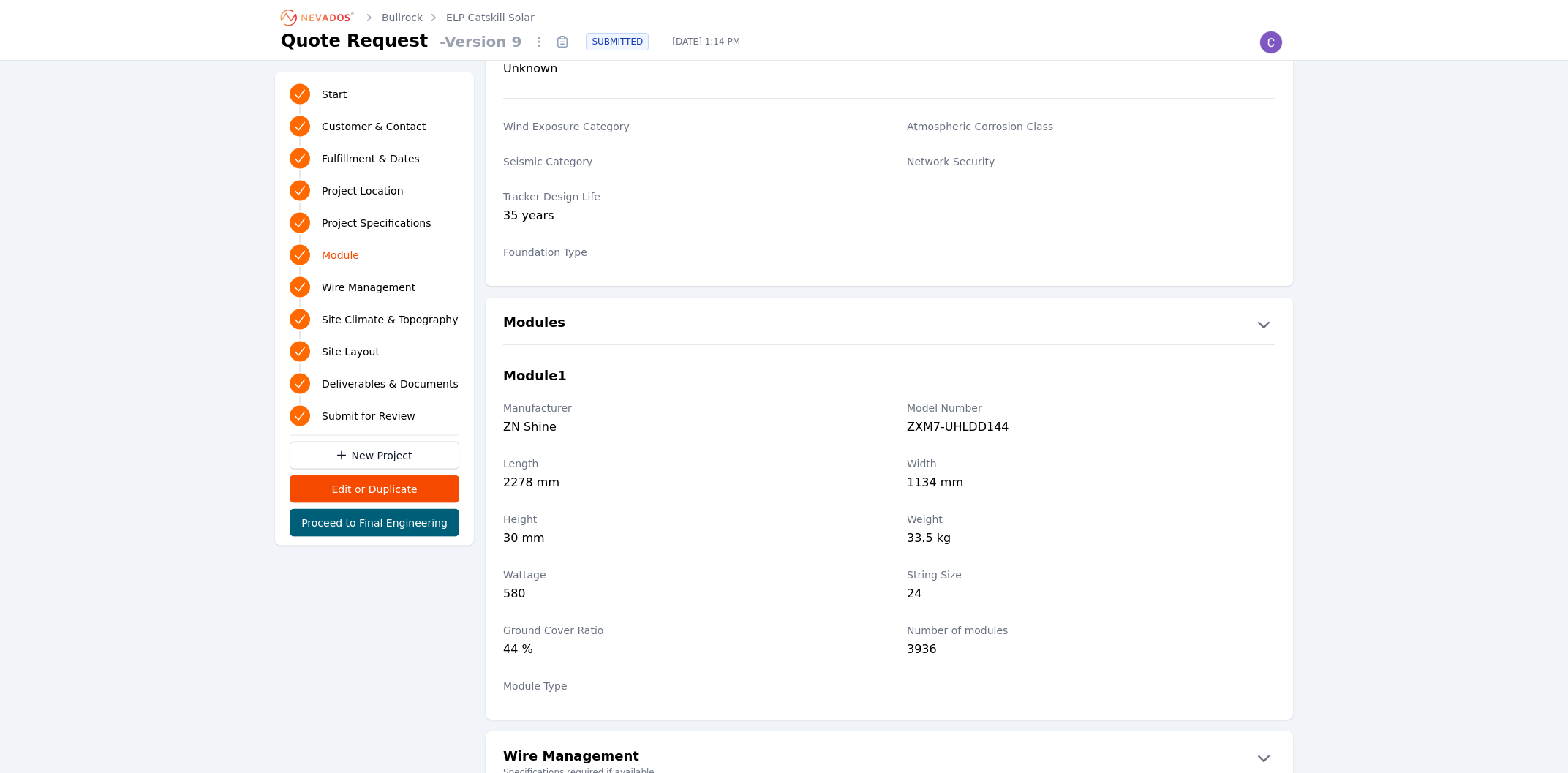
scroll to position [1254, 0]
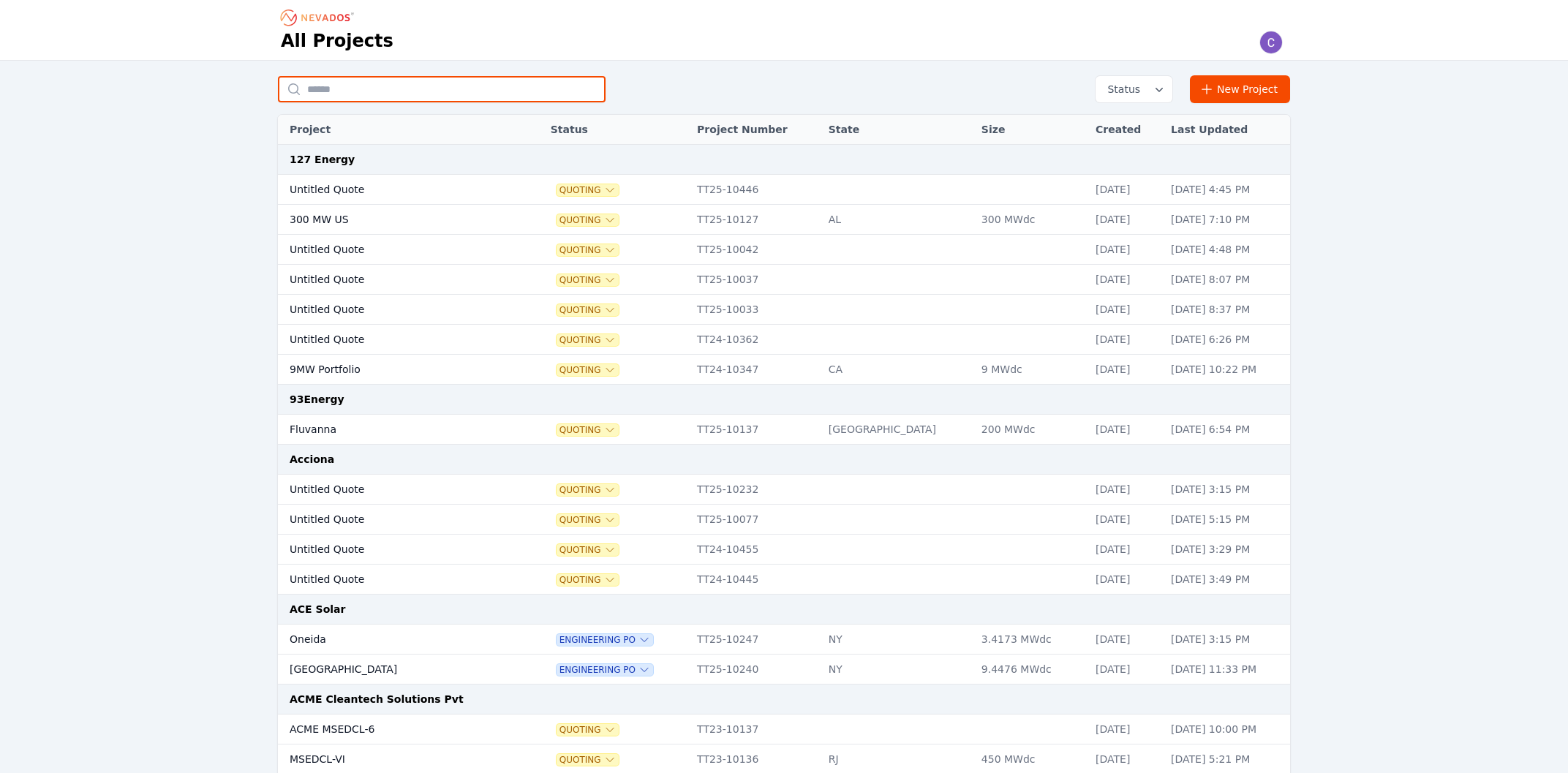
click at [459, 94] on input "text" at bounding box center [442, 89] width 327 height 26
type input "******"
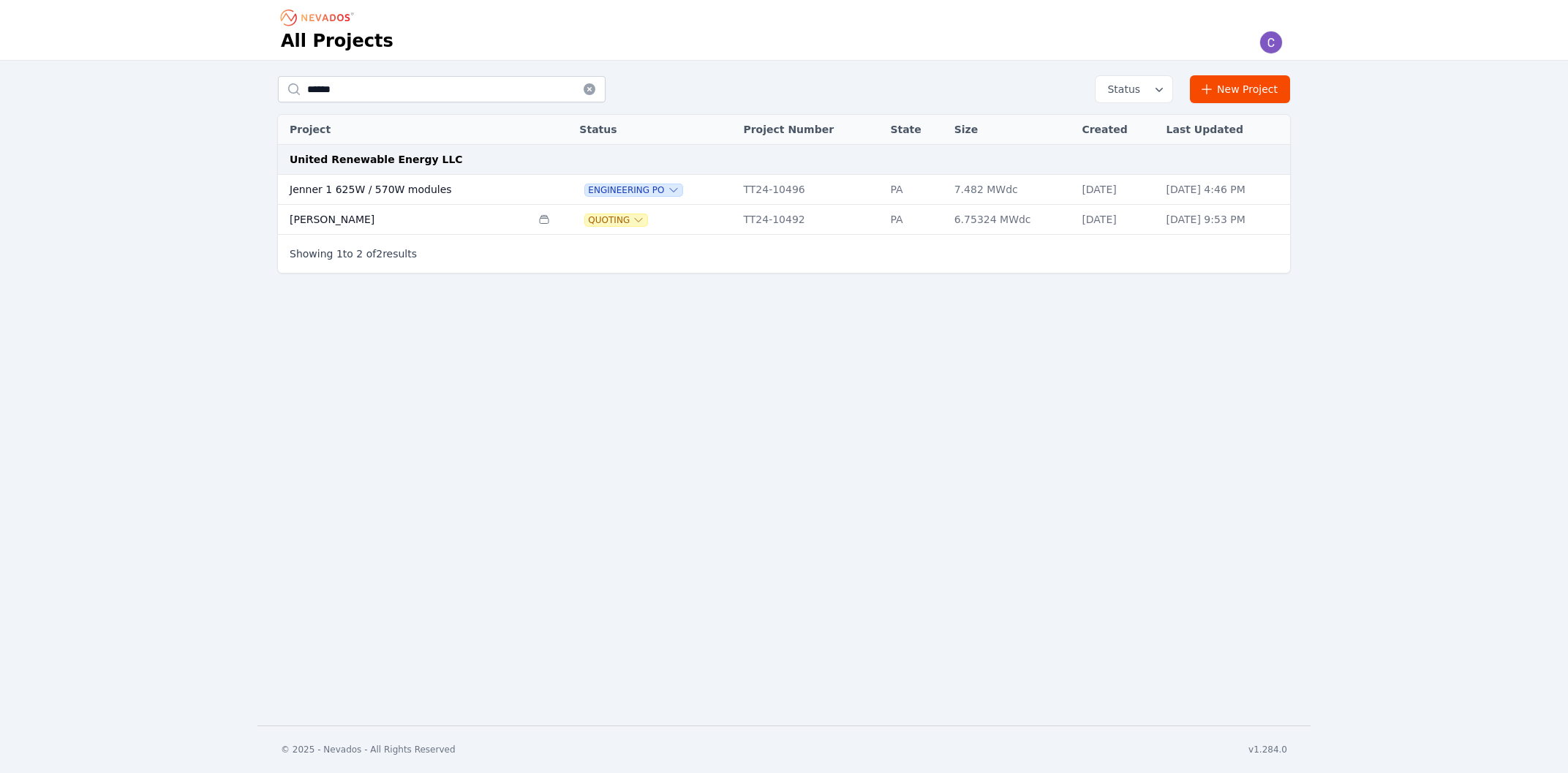
click at [393, 196] on td "Jenner 1 625W / 570W modules" at bounding box center [405, 190] width 253 height 30
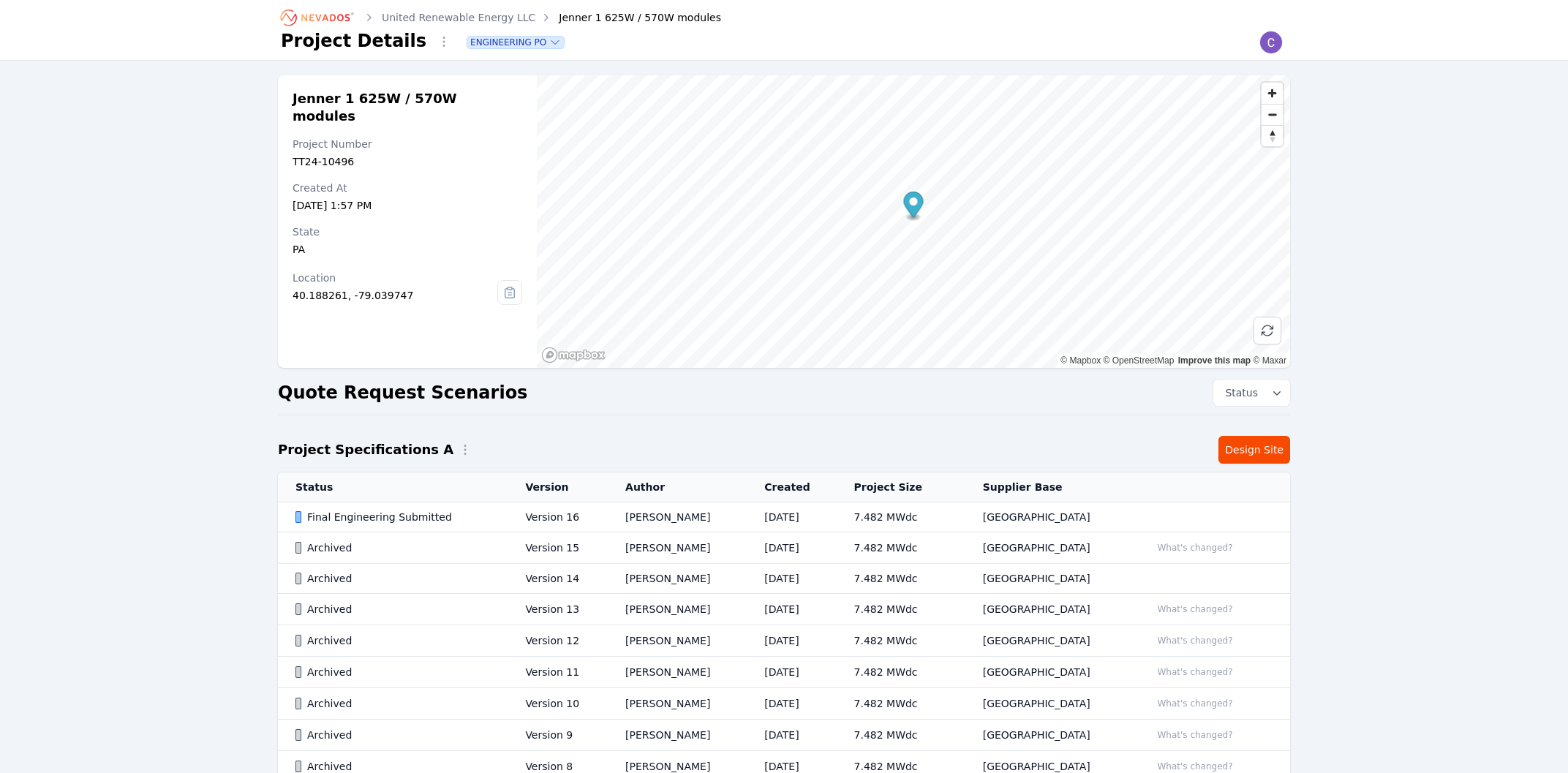
click at [476, 518] on div "Final Engineering Submitted" at bounding box center [397, 517] width 205 height 15
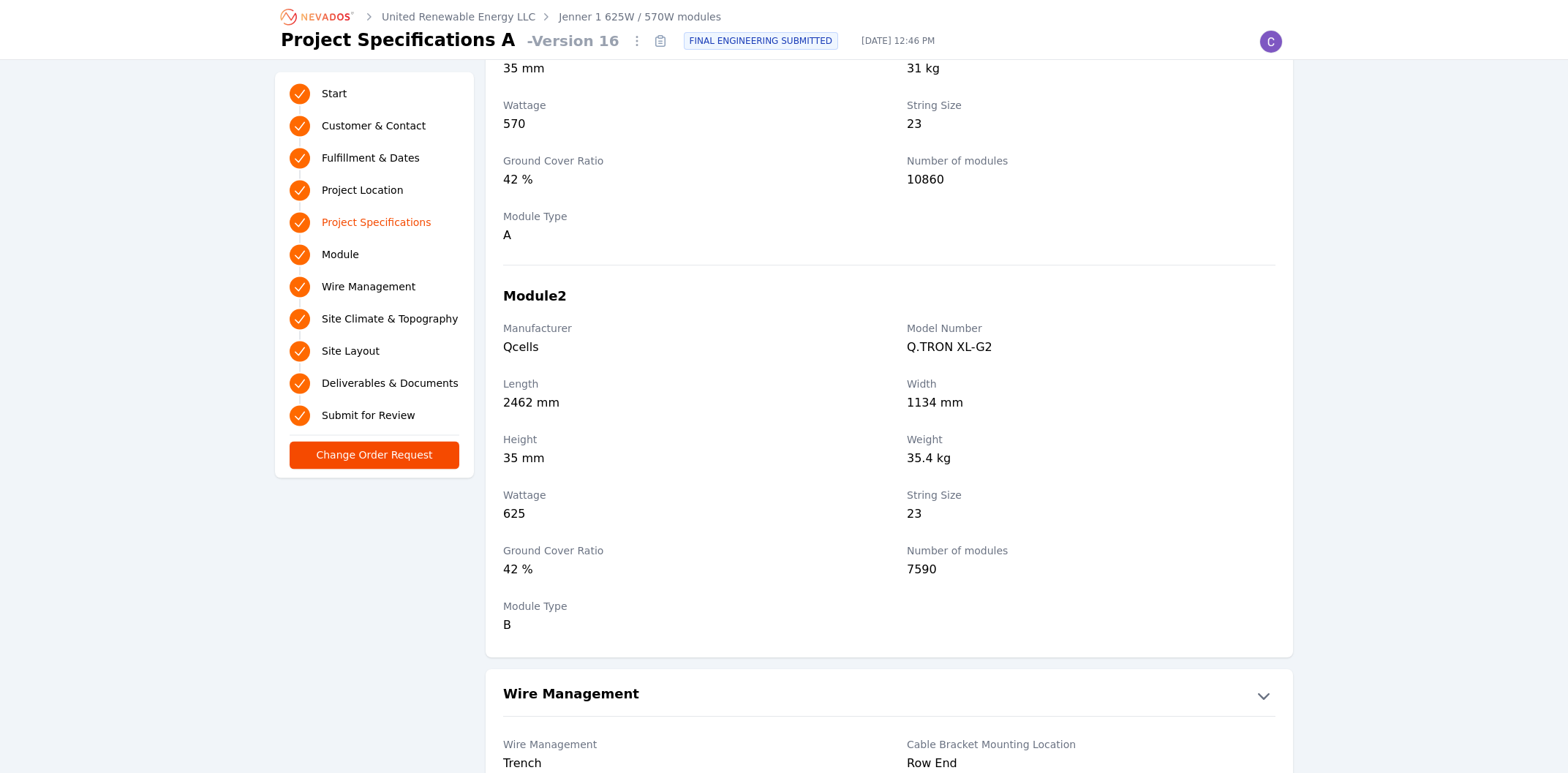
scroll to position [1803, 0]
